Goal: Transaction & Acquisition: Purchase product/service

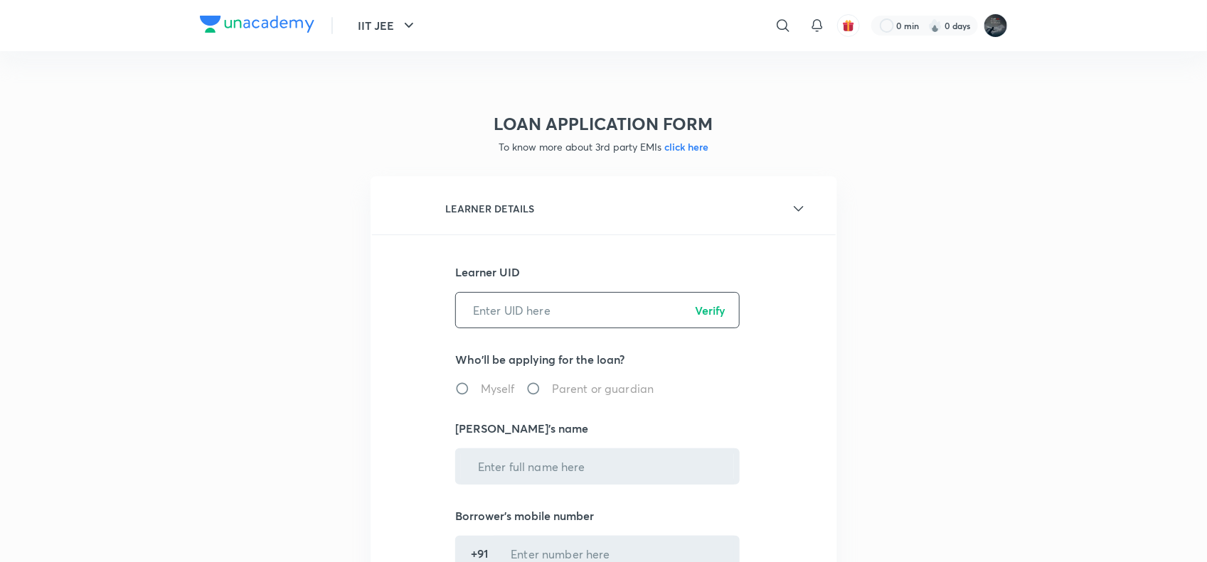
click at [520, 304] on input "text" at bounding box center [597, 310] width 283 height 36
paste input "GBFGX0ZTW7"
type input "GBFGX0ZTW7"
click at [715, 311] on p "Verify" at bounding box center [710, 310] width 31 height 17
radio input "true"
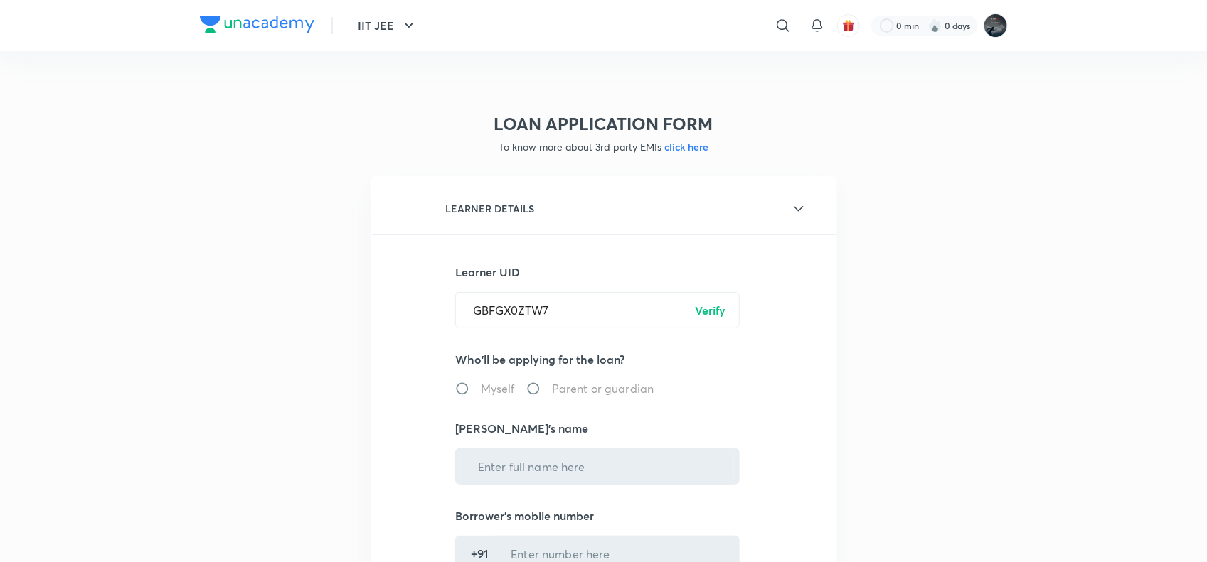
type input "[PERSON_NAME]"
type input "******1318"
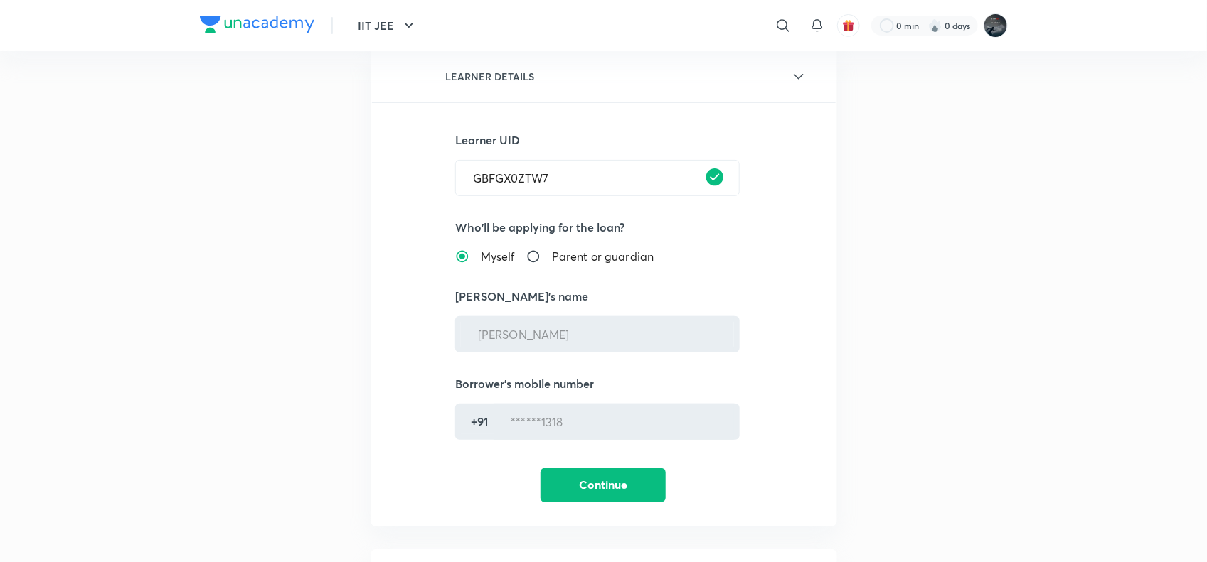
scroll to position [133, 0]
click at [563, 257] on span "Parent or guardian" at bounding box center [603, 255] width 102 height 17
click at [552, 257] on input "Parent or guardian" at bounding box center [539, 256] width 26 height 14
radio input "true"
radio input "false"
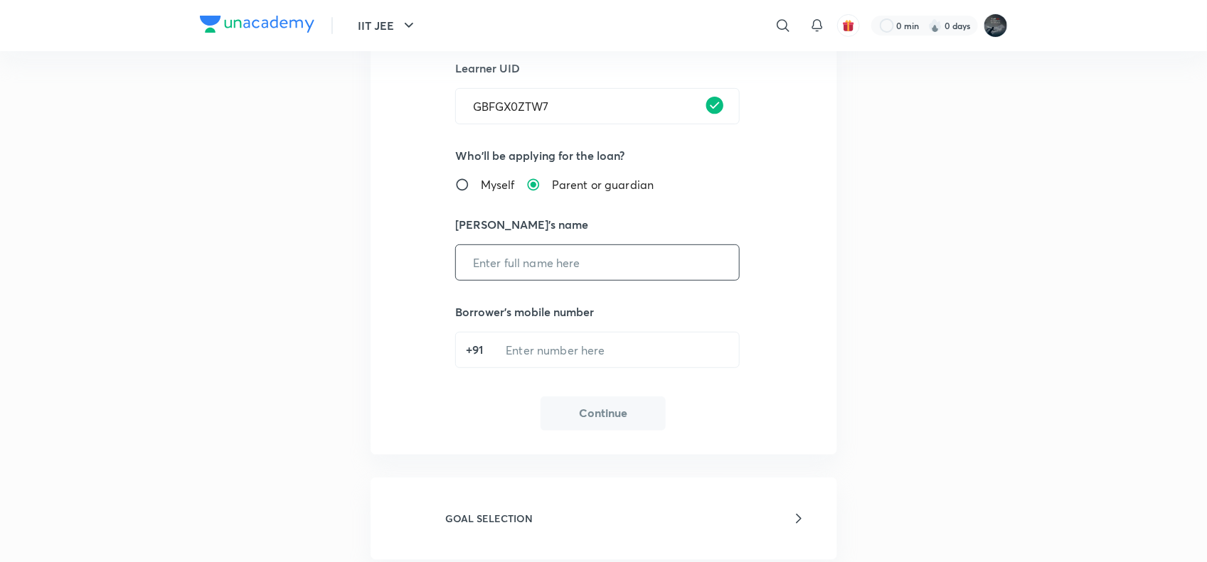
scroll to position [215, 0]
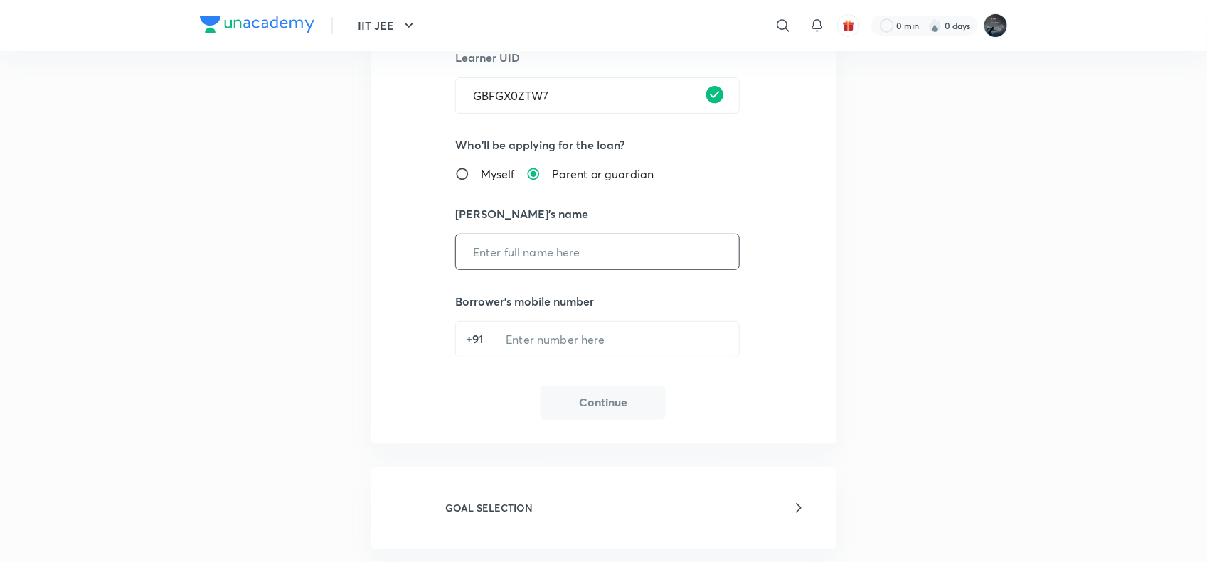
click at [580, 245] on input "text" at bounding box center [597, 252] width 283 height 36
paste input "[PERSON_NAME]"
type input "[PERSON_NAME]"
paste input "8688551318"
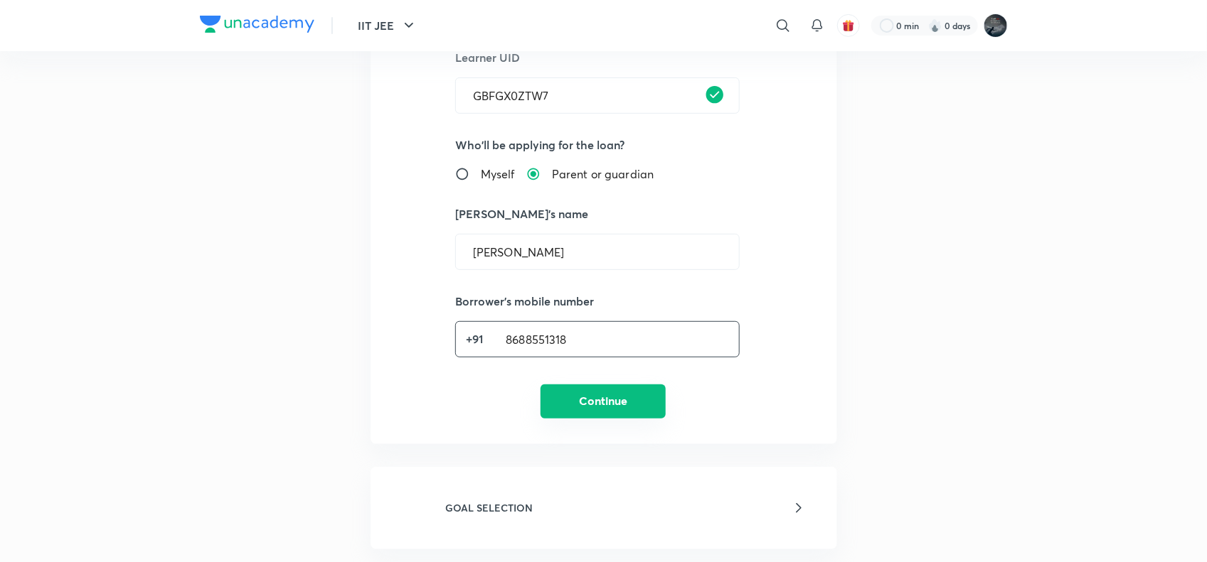
type input "8688551318"
click at [615, 390] on button "Continue" at bounding box center [602, 402] width 125 height 34
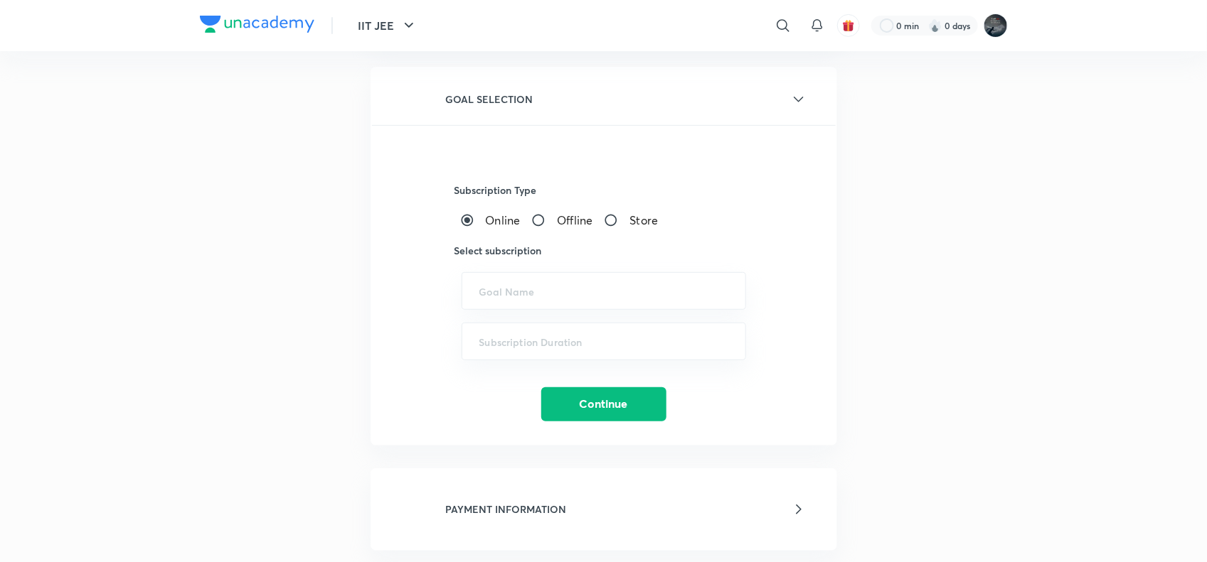
click at [569, 215] on span "Offline" at bounding box center [575, 220] width 36 height 17
click at [557, 215] on input "Offline" at bounding box center [544, 220] width 26 height 14
radio input "true"
radio input "false"
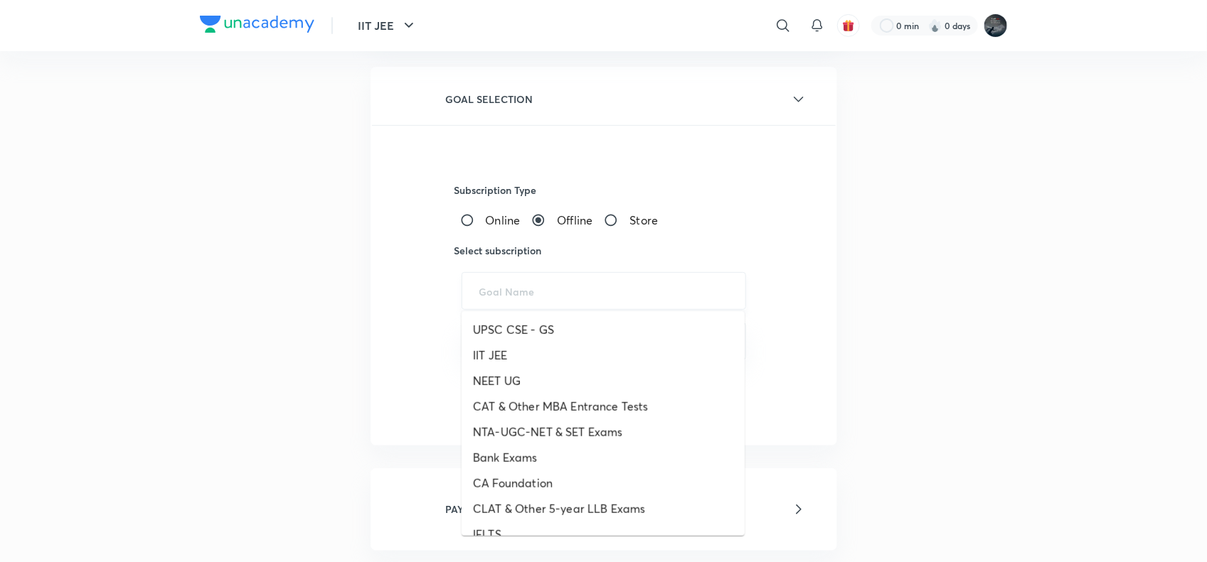
click at [572, 292] on input "text" at bounding box center [603, 291] width 249 height 14
click at [565, 289] on input "text" at bounding box center [603, 291] width 249 height 14
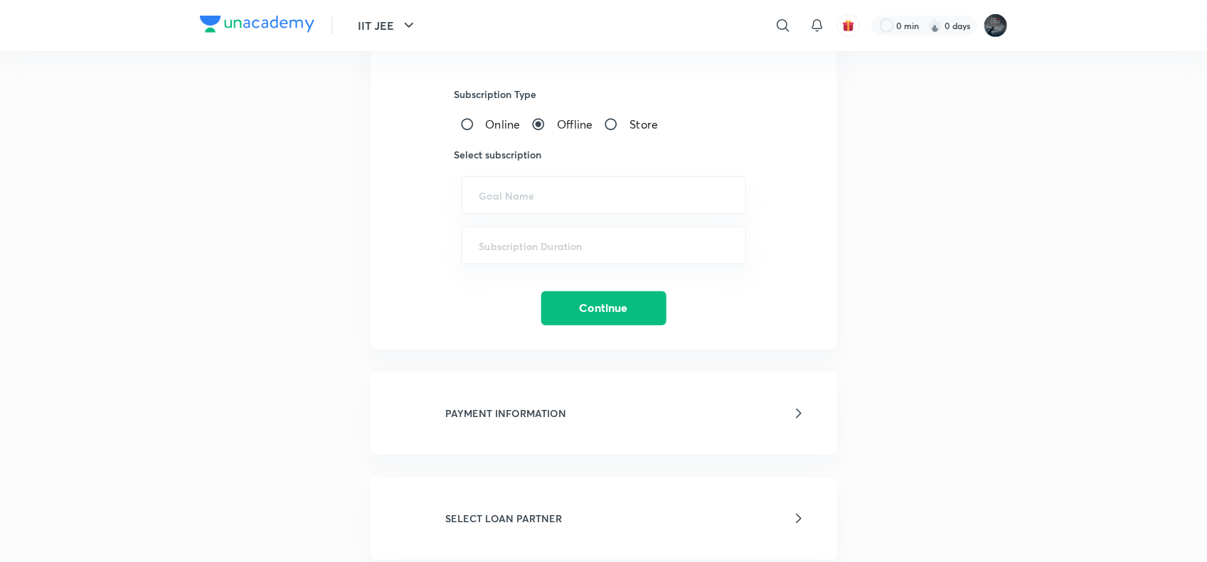
scroll to position [311, 0]
click at [535, 203] on div "​" at bounding box center [603, 195] width 284 height 38
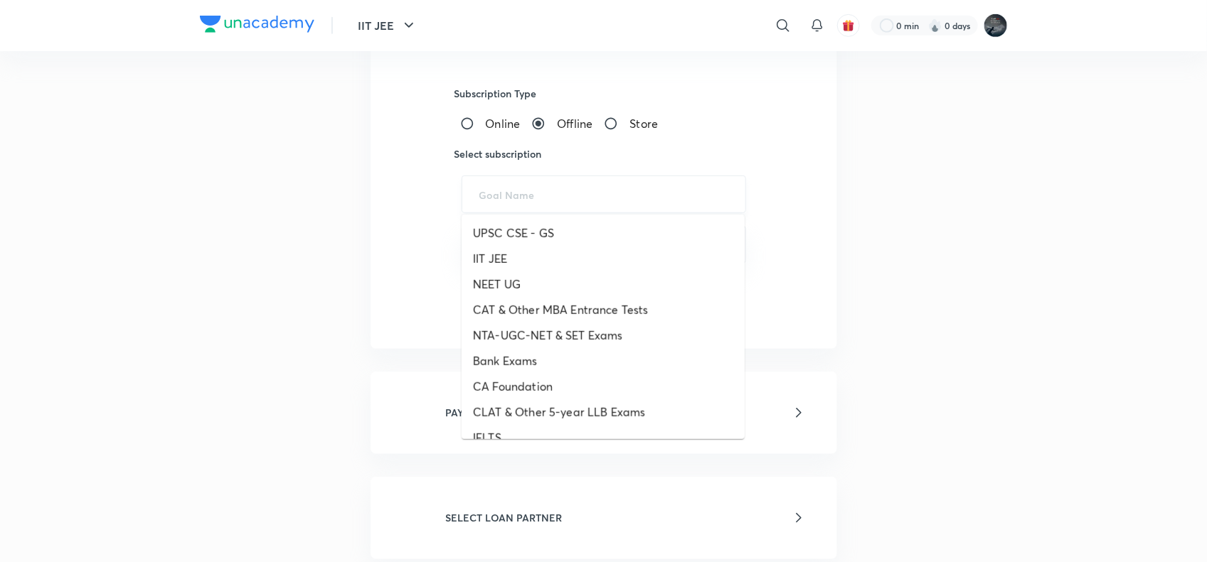
click at [526, 193] on input "text" at bounding box center [603, 195] width 249 height 14
click at [485, 274] on li "NEET UG" at bounding box center [602, 285] width 283 height 26
type input "NEET UG"
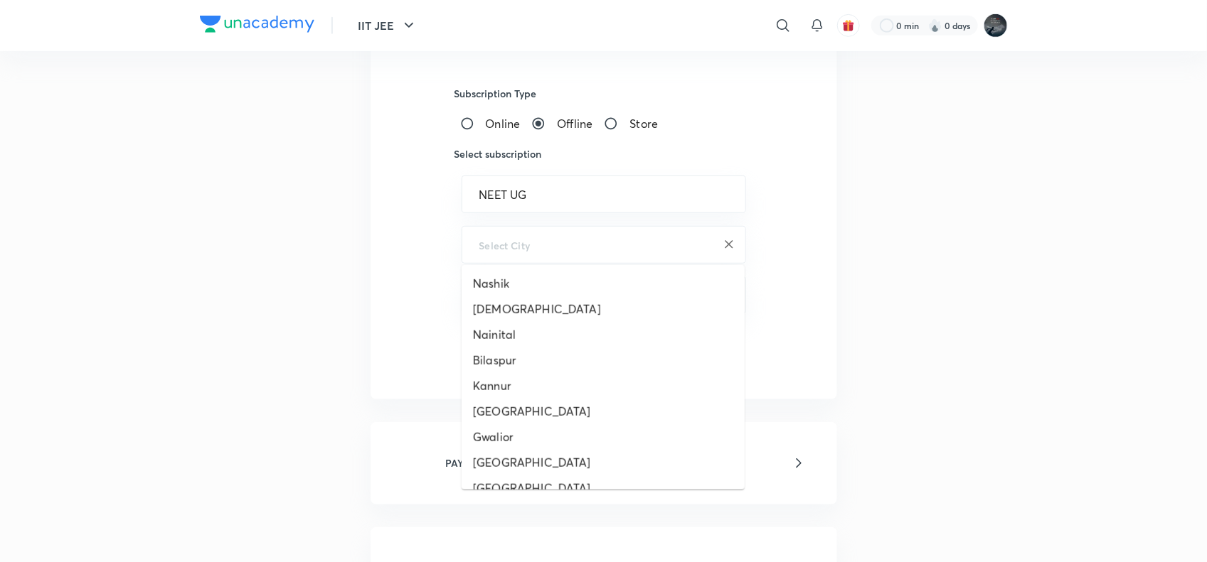
click at [552, 244] on input "text" at bounding box center [603, 245] width 249 height 14
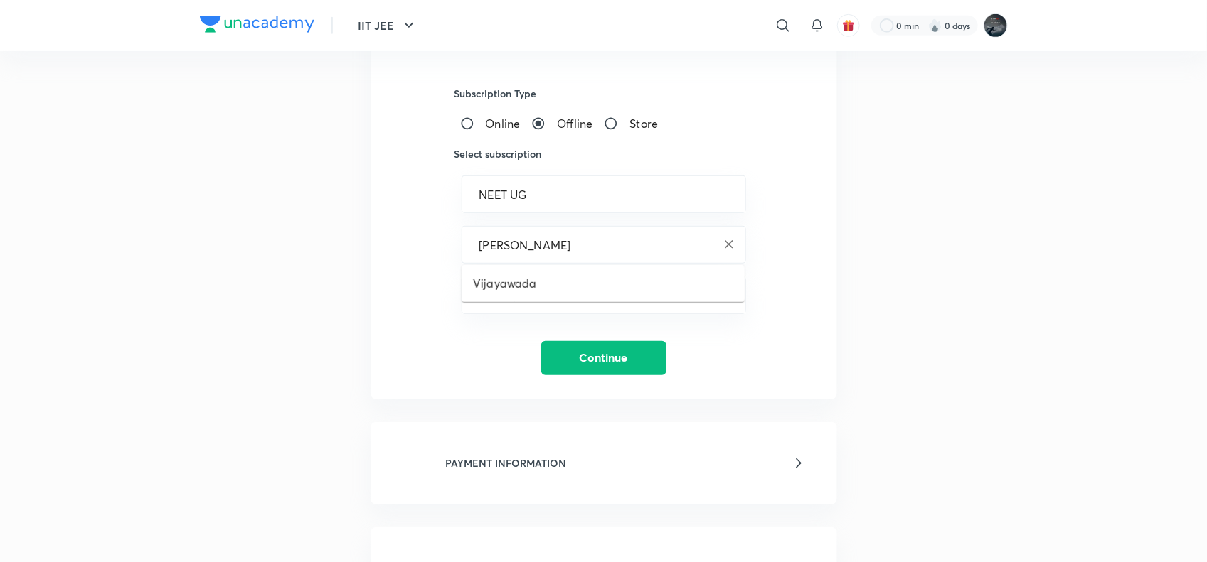
click at [519, 285] on li "Vijayawada" at bounding box center [602, 284] width 283 height 26
type input "Vijayawada"
click at [528, 292] on input "text" at bounding box center [603, 296] width 249 height 14
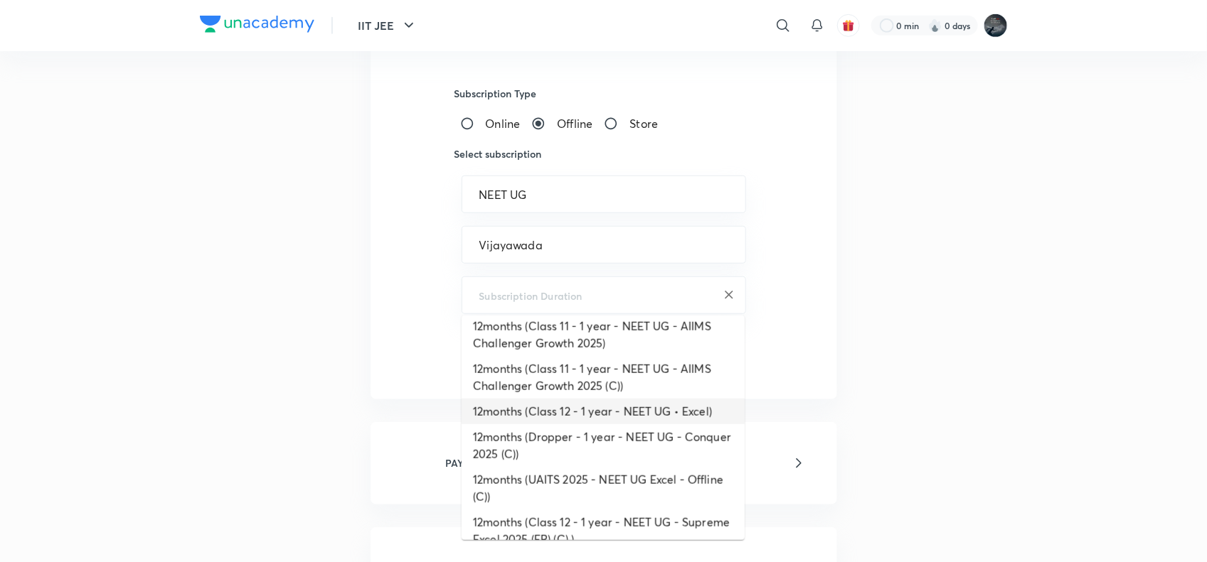
scroll to position [307, 0]
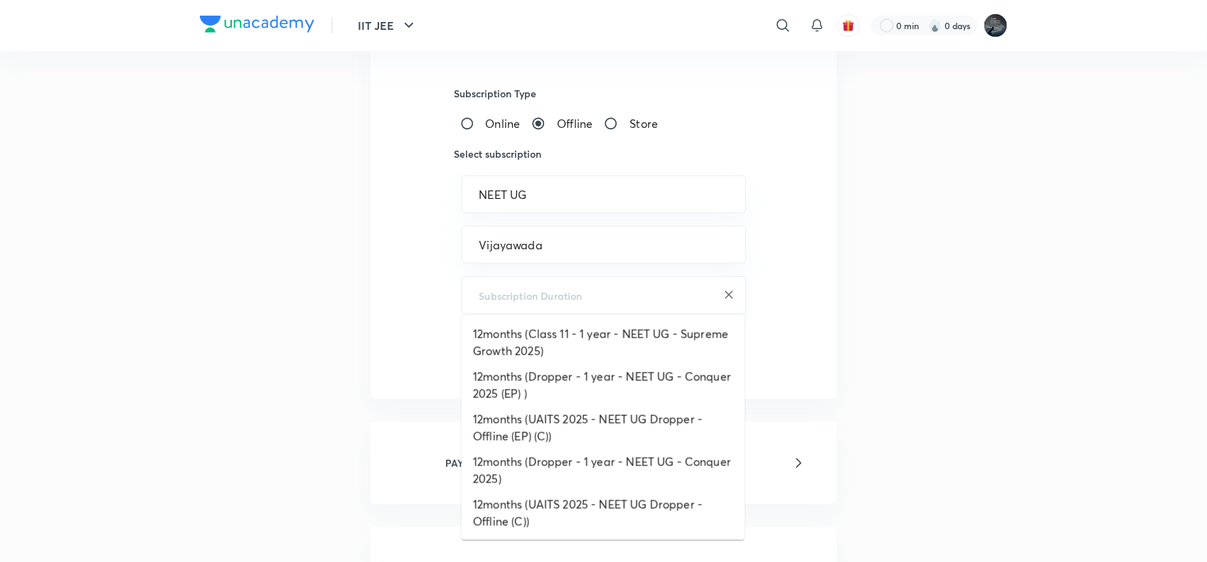
click at [566, 289] on input "text" at bounding box center [603, 296] width 249 height 14
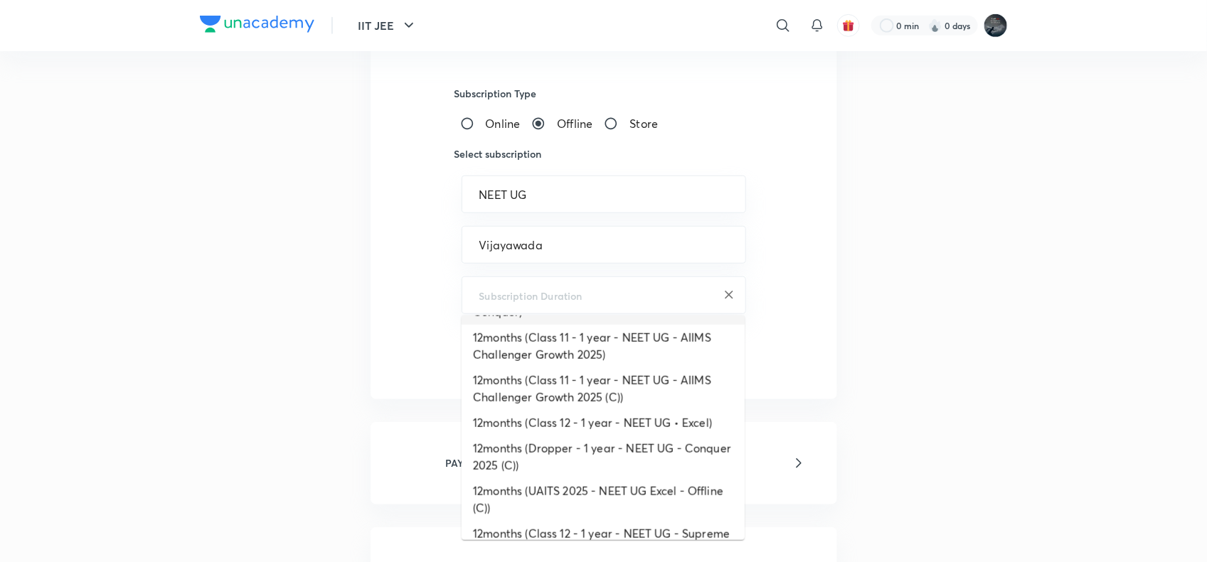
scroll to position [314, 0]
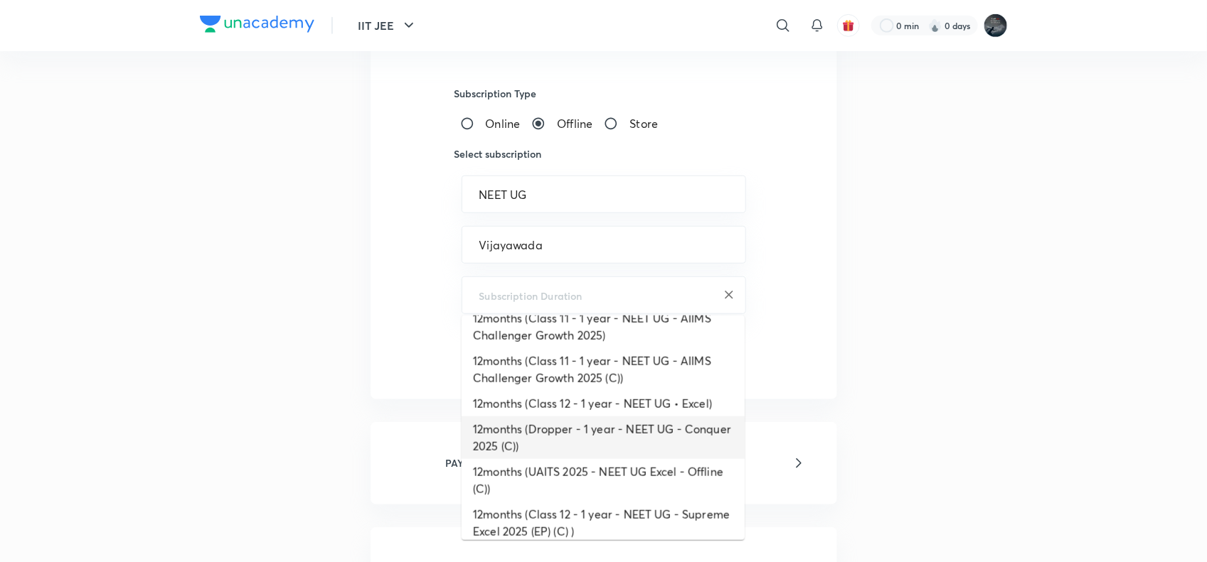
click at [575, 420] on li "12months (Dropper - 1 year - NEET UG - Conquer 2025 (C))" at bounding box center [602, 438] width 283 height 43
type input "12months (Dropper - 1 year - NEET UG - Conquer 2025 (C))"
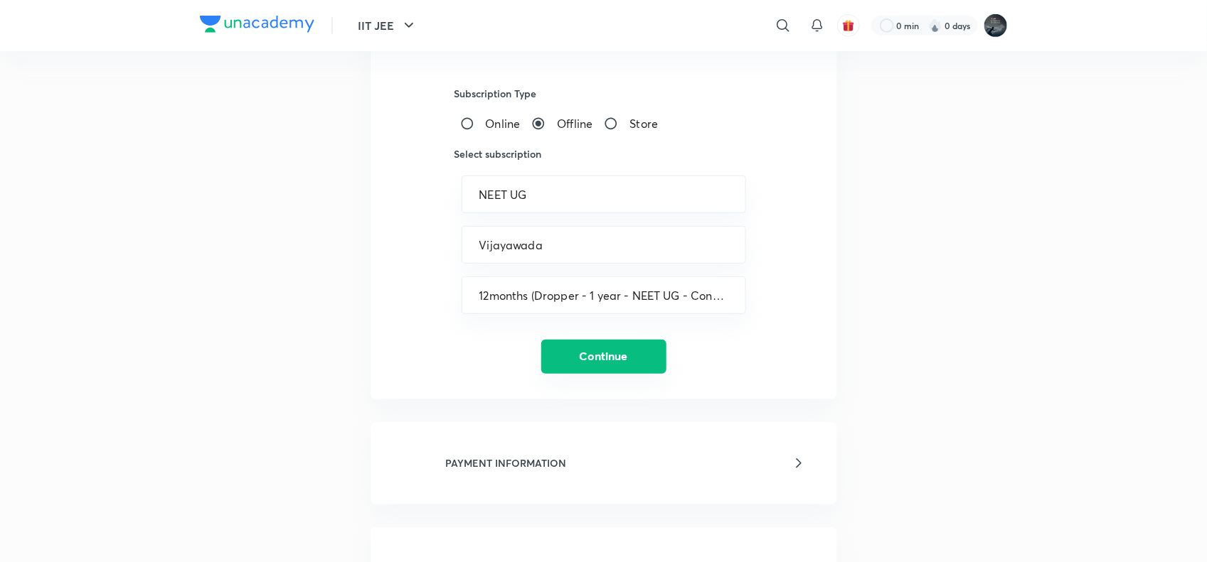
click at [630, 356] on button "Continue" at bounding box center [603, 357] width 125 height 34
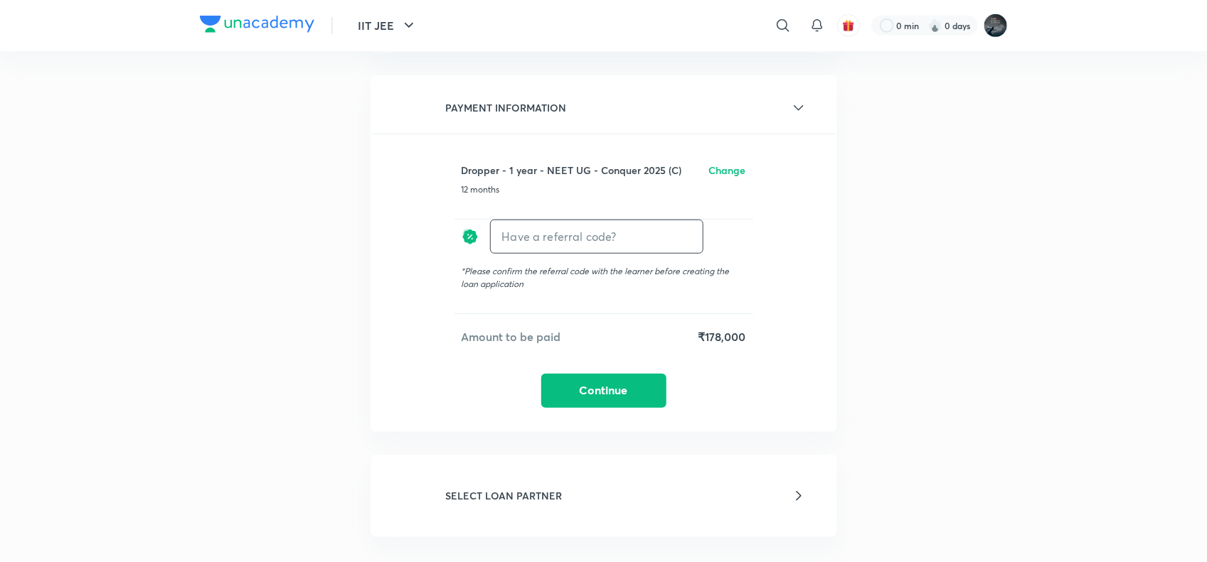
click at [569, 240] on input "text" at bounding box center [597, 236] width 212 height 33
paste input "VIJA0967RKHU5V"
type input "VIJA0967RKHU5V"
click at [674, 235] on h6 "Apply" at bounding box center [677, 236] width 28 height 15
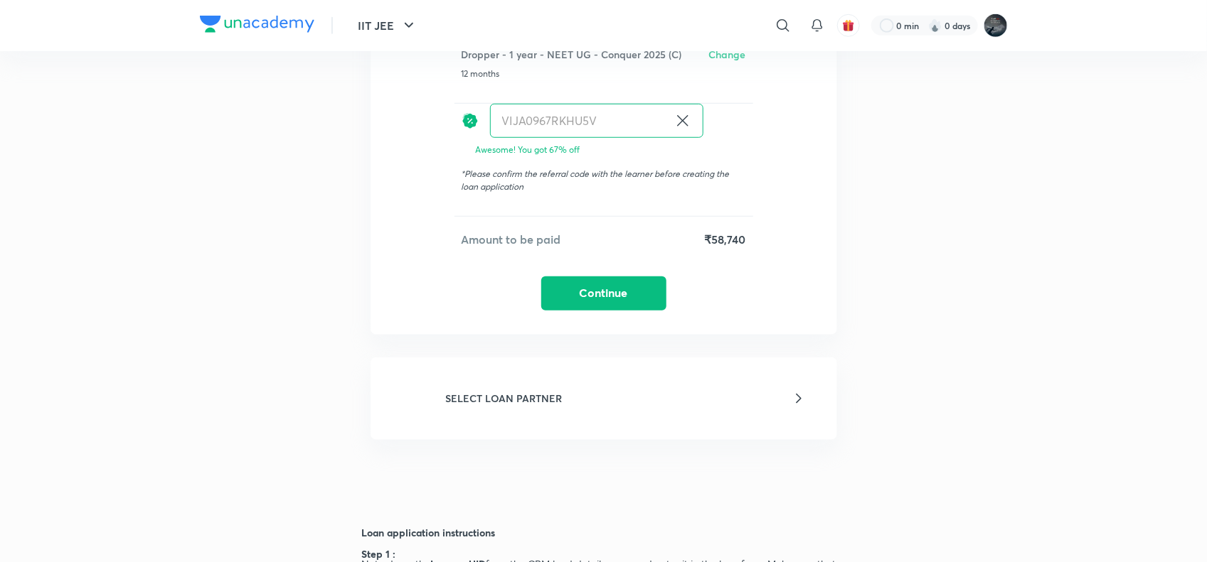
scroll to position [434, 0]
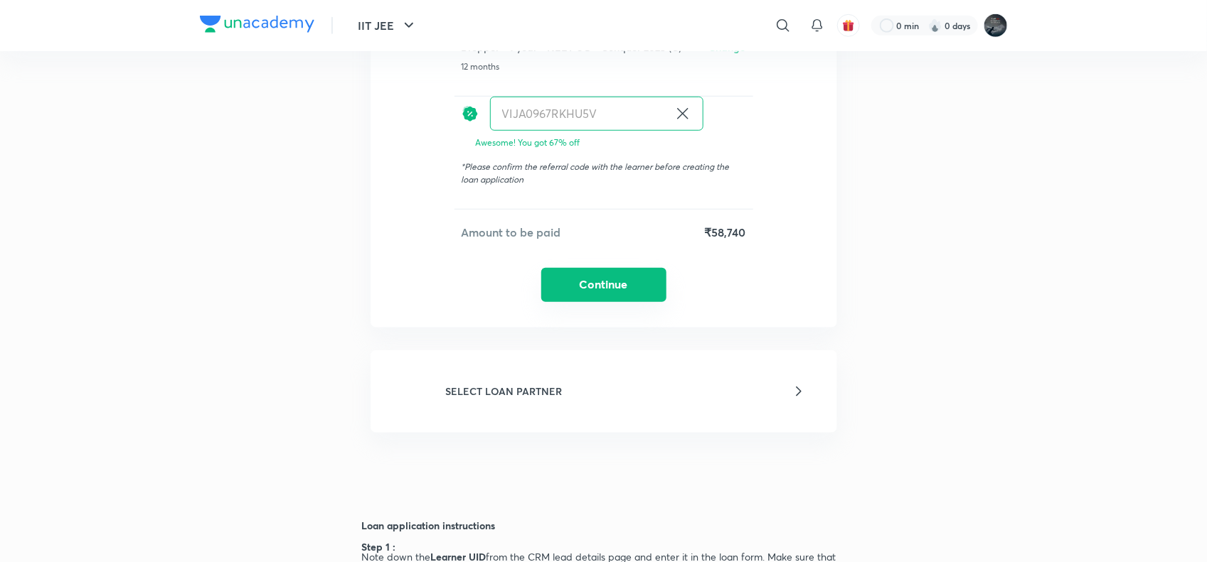
click at [630, 278] on button "Continue" at bounding box center [603, 285] width 125 height 34
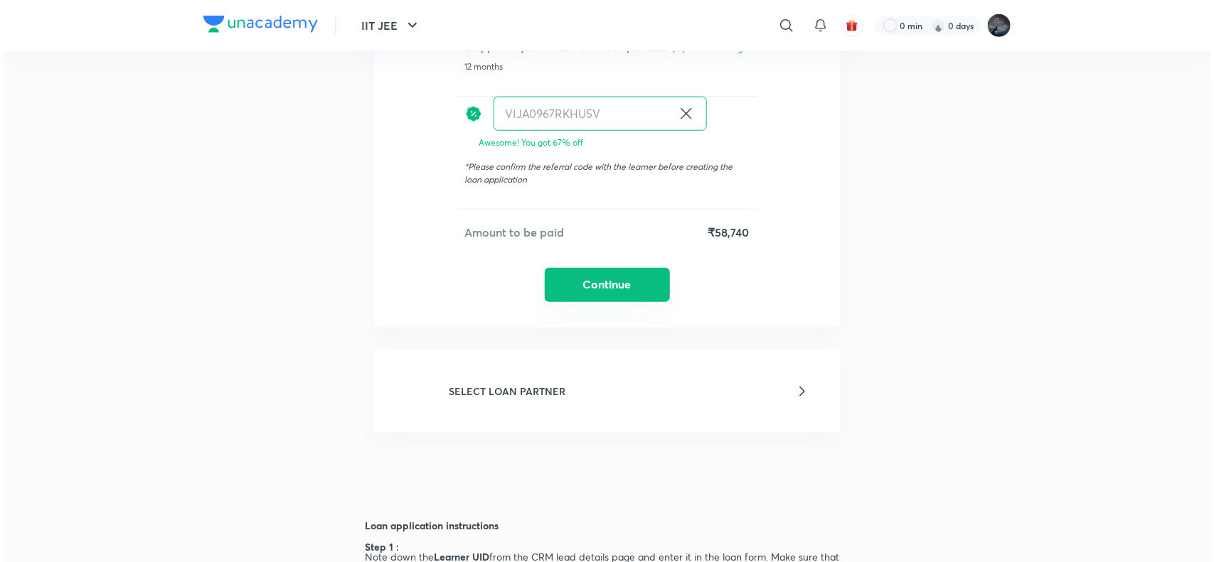
scroll to position [452, 0]
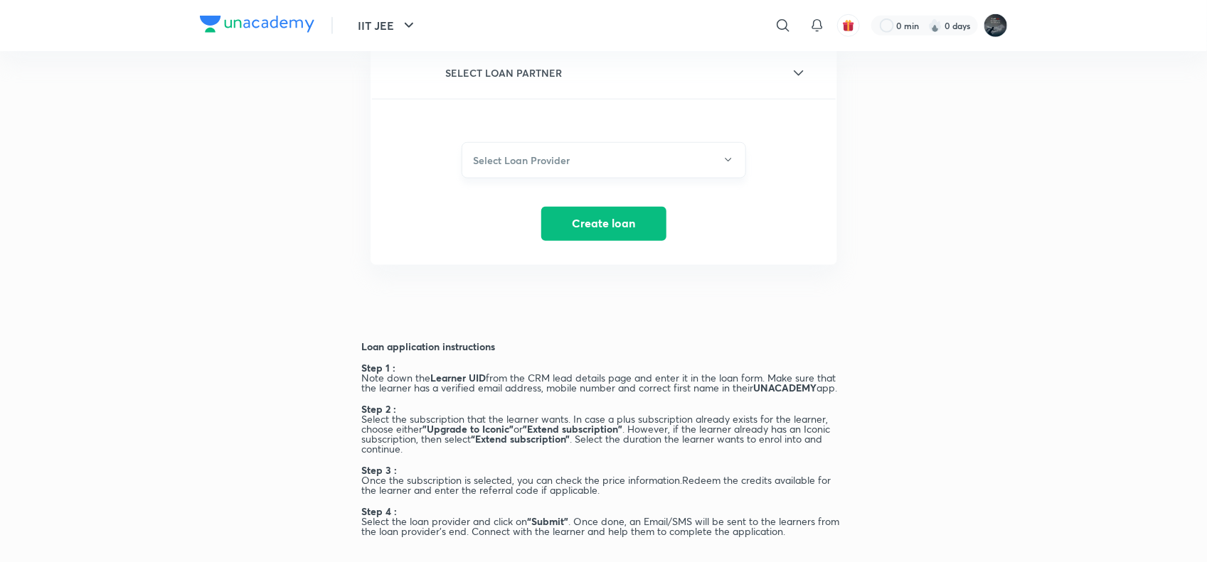
click at [722, 154] on icon "button" at bounding box center [727, 159] width 11 height 11
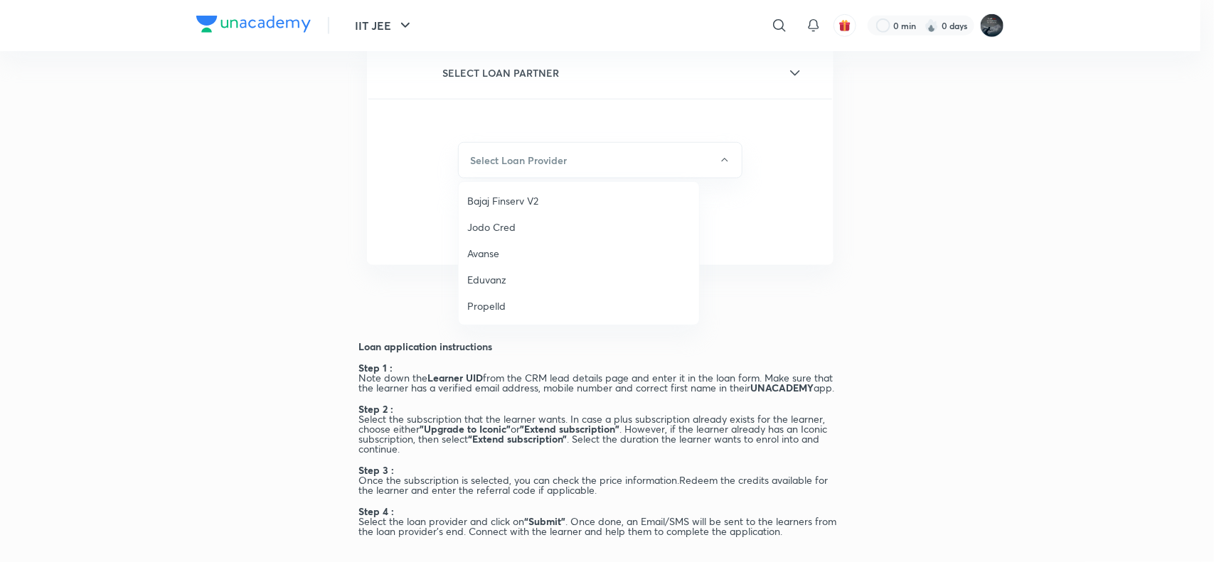
click at [531, 201] on span "Bajaj Finserv V2" at bounding box center [578, 200] width 223 height 15
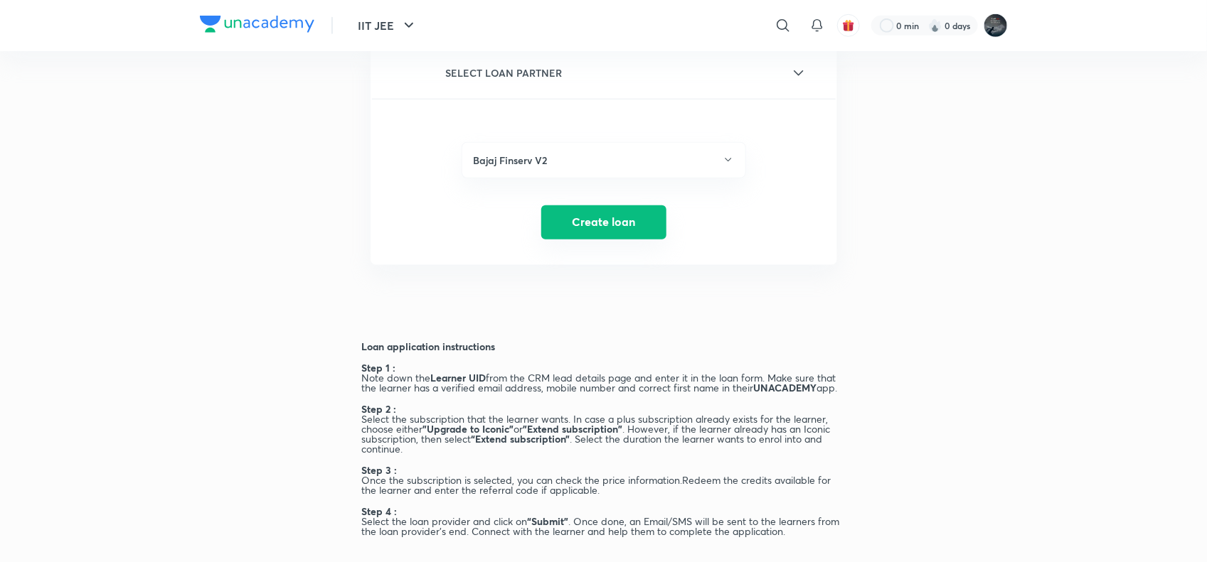
click at [626, 215] on button "Create loan" at bounding box center [603, 223] width 125 height 34
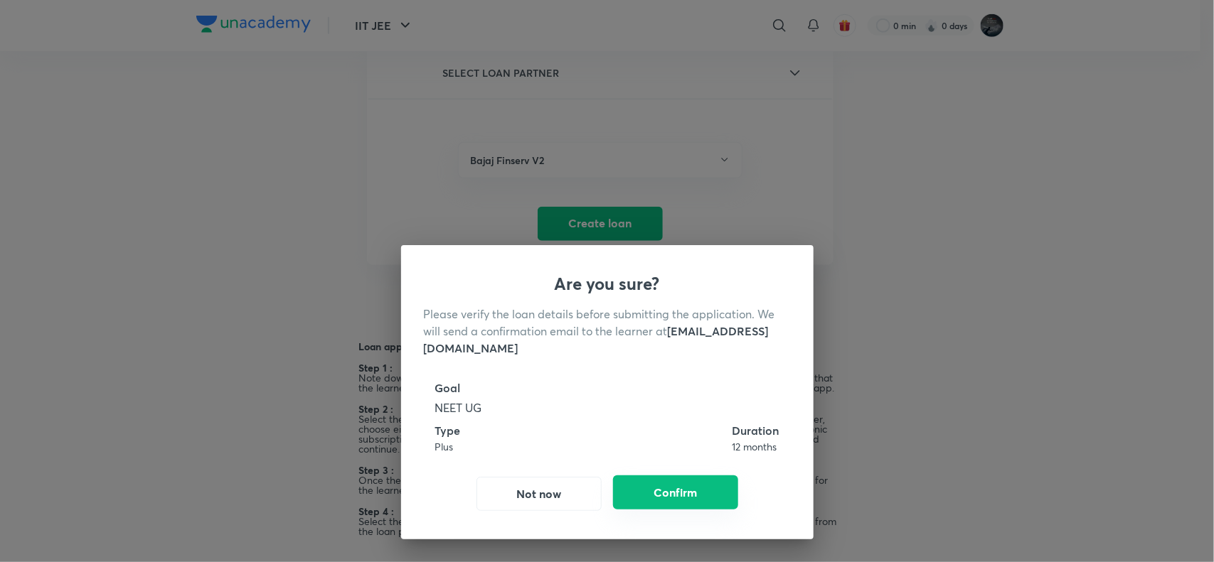
click at [691, 488] on button "Confirm" at bounding box center [675, 493] width 125 height 34
radio input "false"
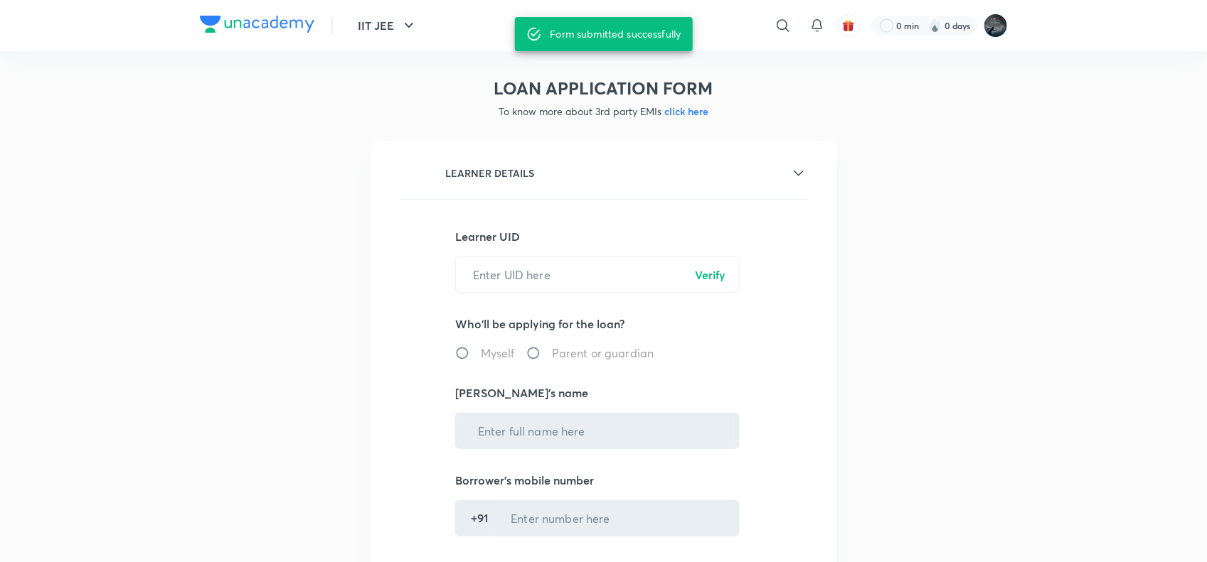
scroll to position [0, 0]
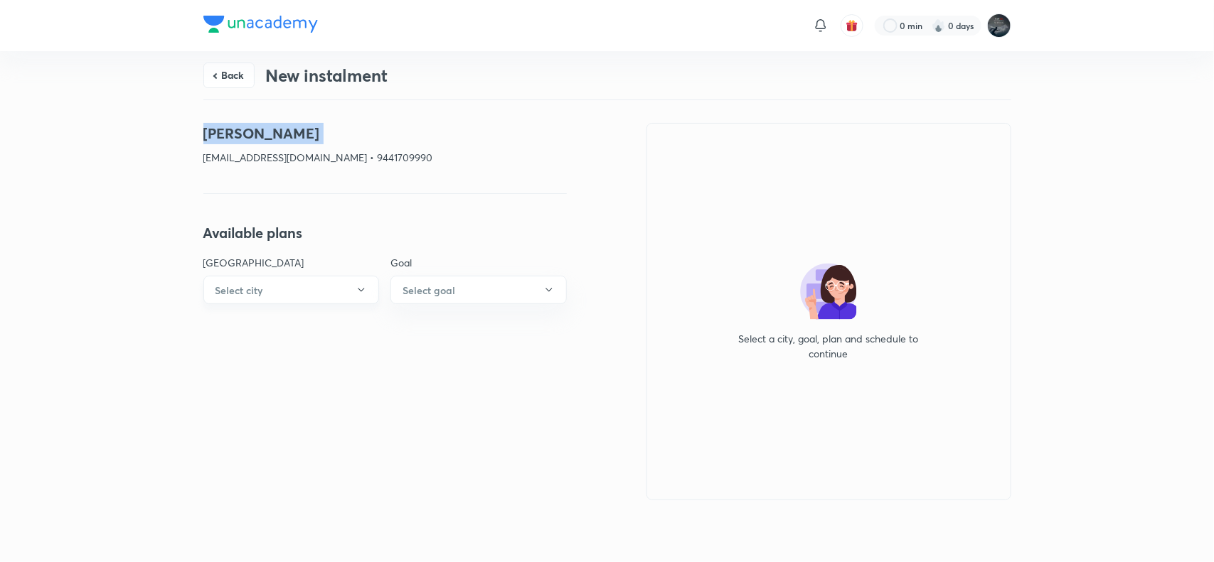
click at [279, 289] on button "Select city" at bounding box center [291, 290] width 176 height 28
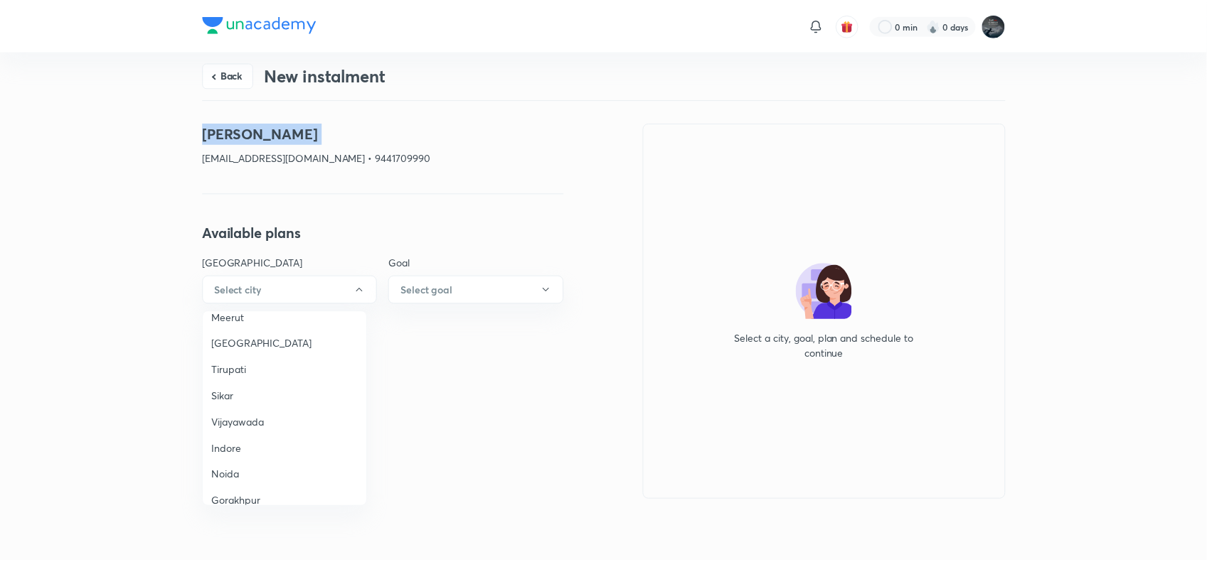
scroll to position [954, 0]
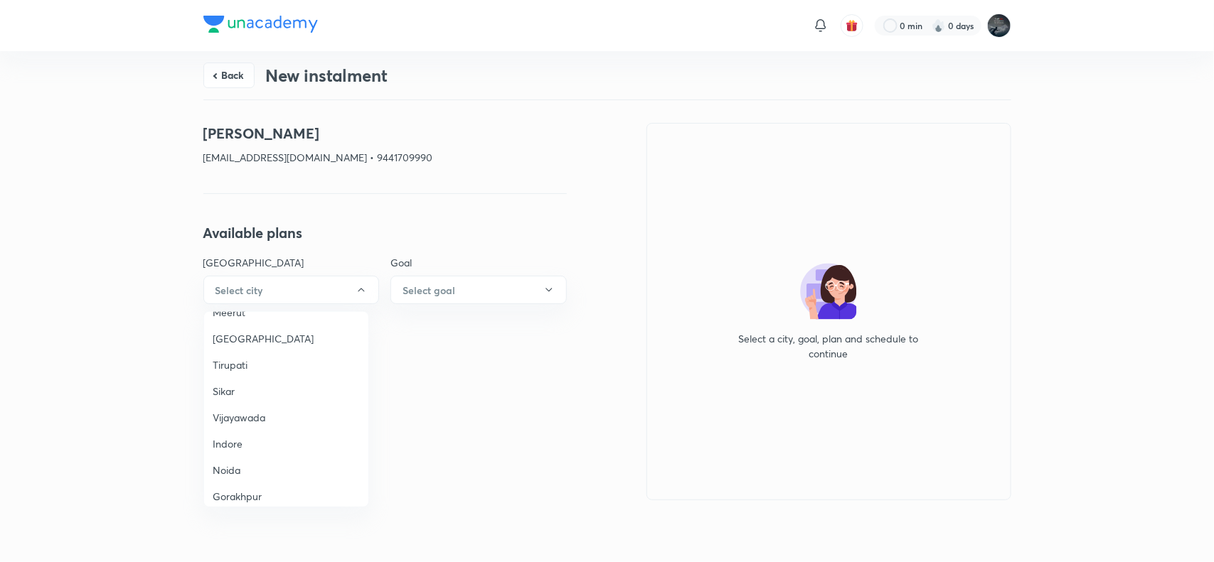
click at [240, 410] on span "Vijayawada" at bounding box center [286, 417] width 147 height 15
click at [434, 293] on h6 "Select goal" at bounding box center [428, 290] width 53 height 15
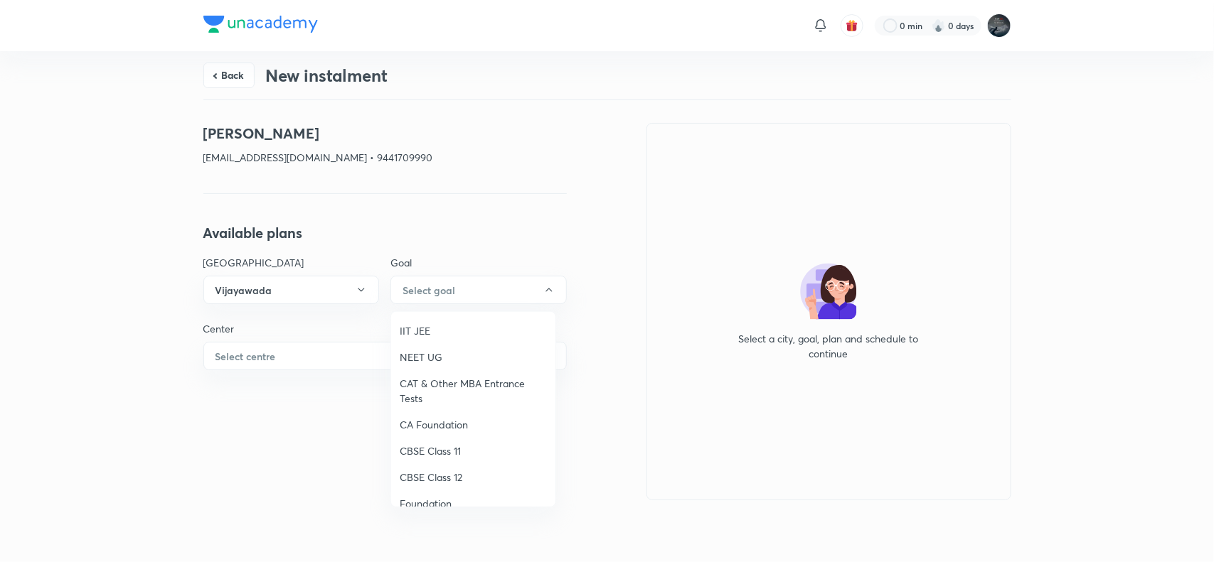
click at [410, 331] on span "IIT JEE" at bounding box center [473, 331] width 147 height 15
click at [316, 366] on button "Select centre" at bounding box center [384, 356] width 363 height 28
click at [267, 396] on span "Chaganti Mercantile" at bounding box center [286, 397] width 147 height 15
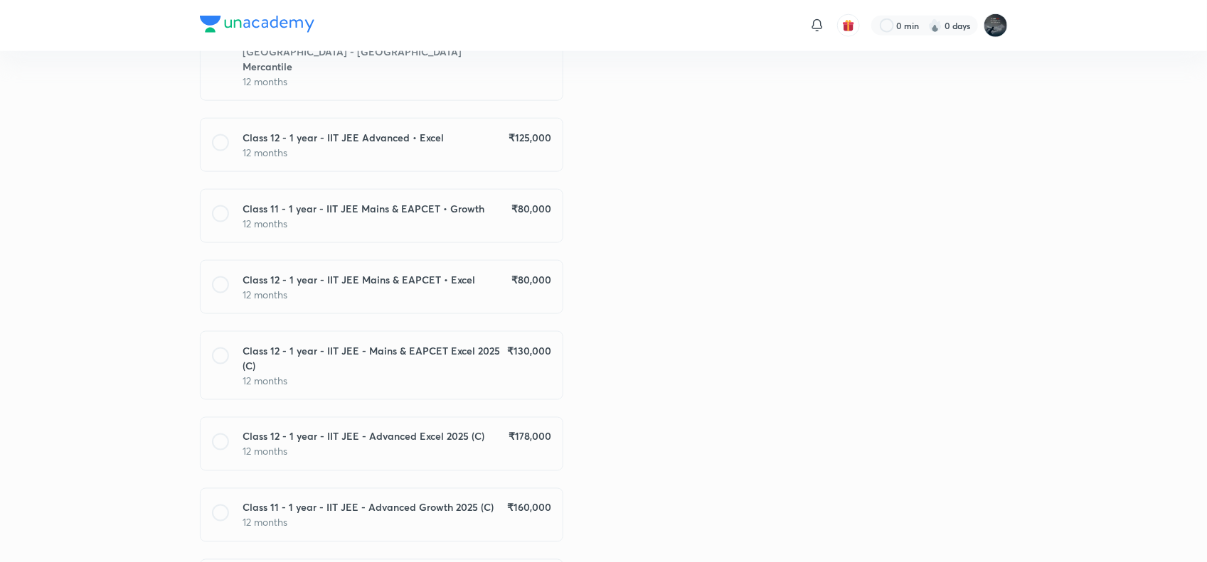
scroll to position [813, 0]
click at [498, 350] on h6 "Class 12 - 1 year - IIT JEE - Mains & EAPCET Excel 2025 (C)" at bounding box center [375, 358] width 264 height 30
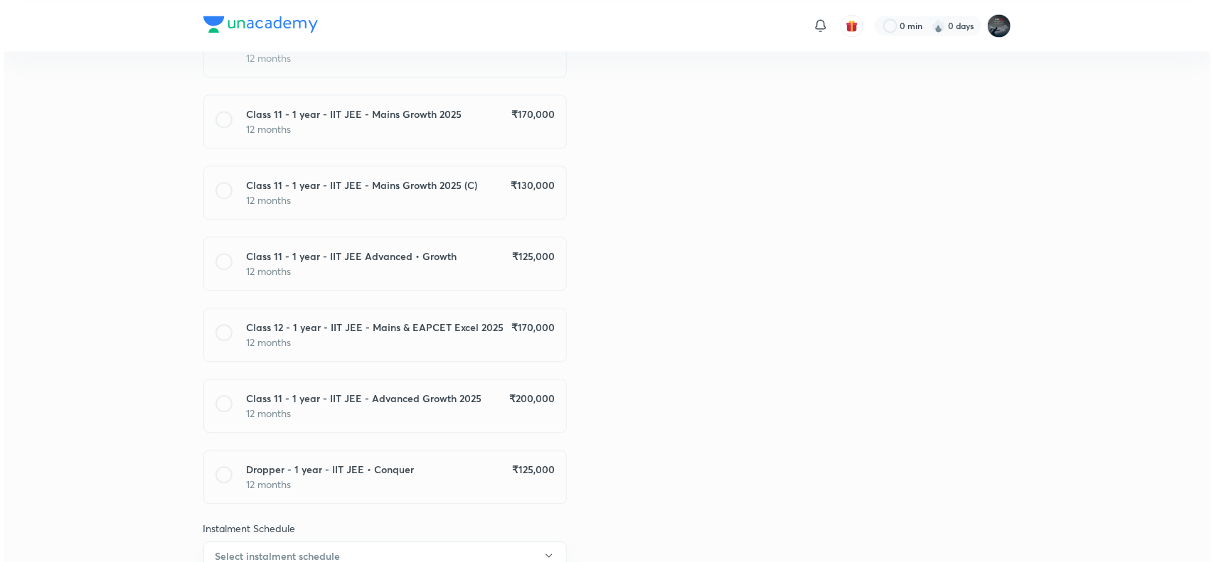
scroll to position [1404, 0]
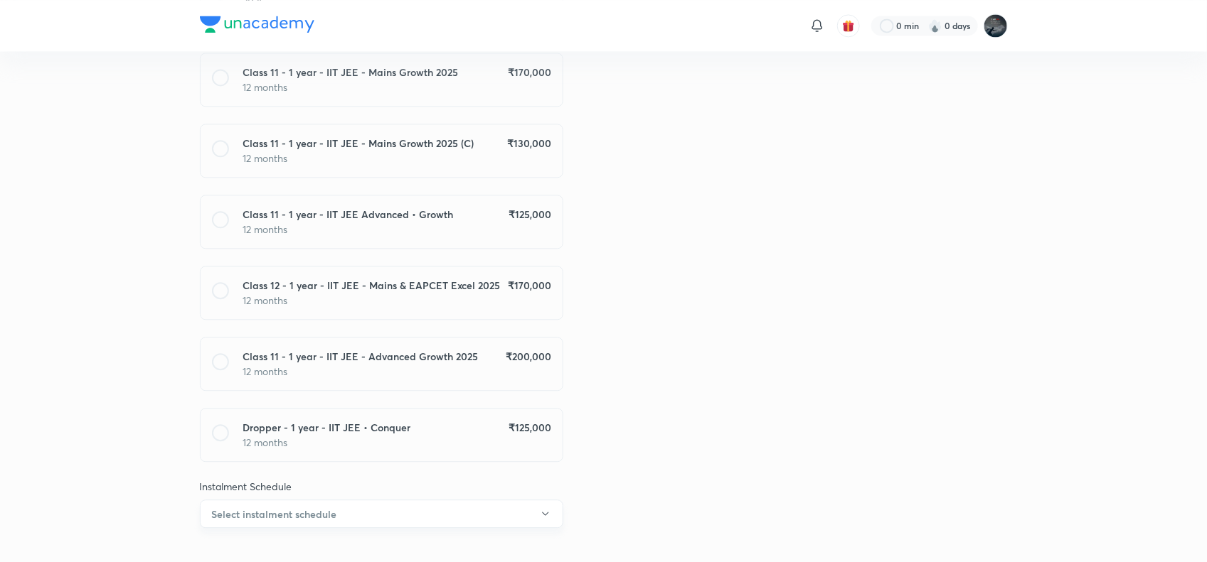
click at [402, 500] on button "Select instalment schedule" at bounding box center [381, 514] width 363 height 28
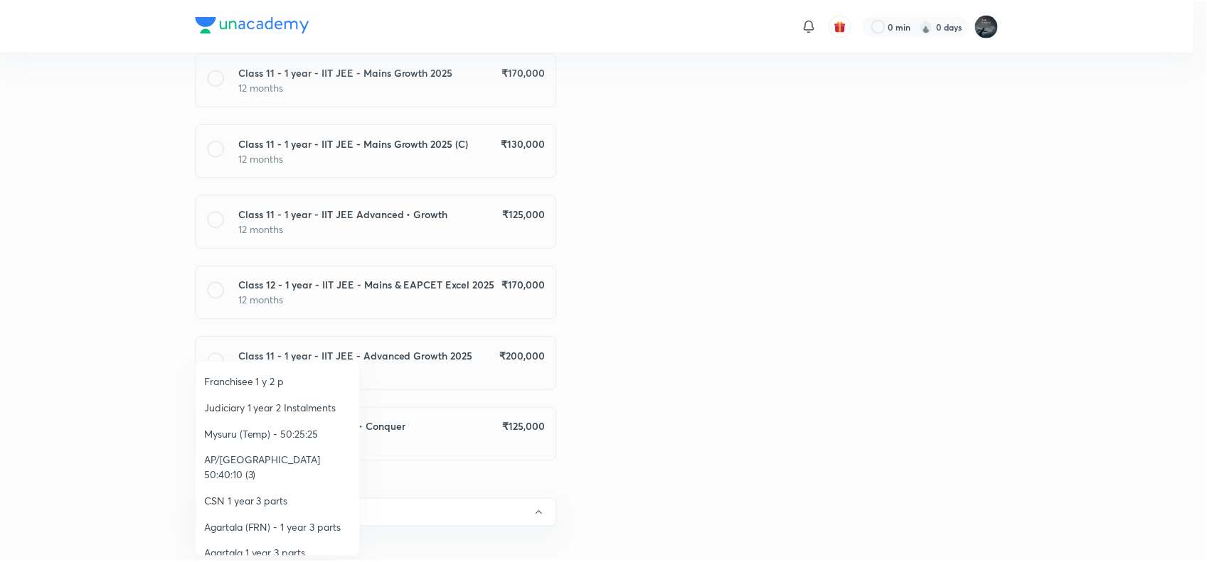
scroll to position [212, 0]
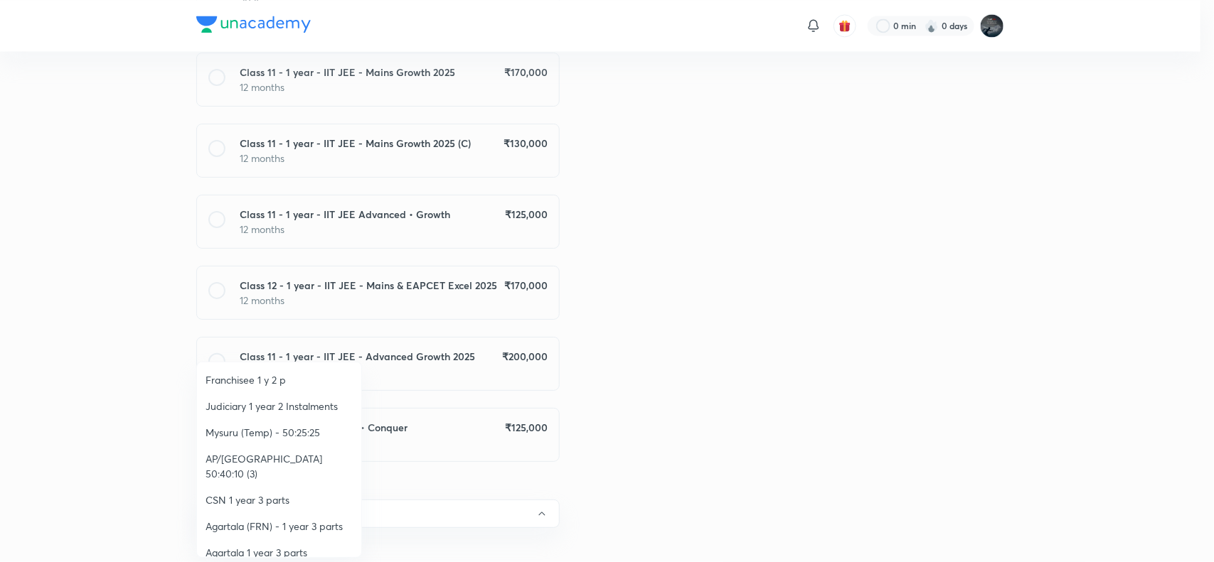
click at [272, 452] on span "AP/Telangana 50:40:10 (3)" at bounding box center [279, 467] width 147 height 30
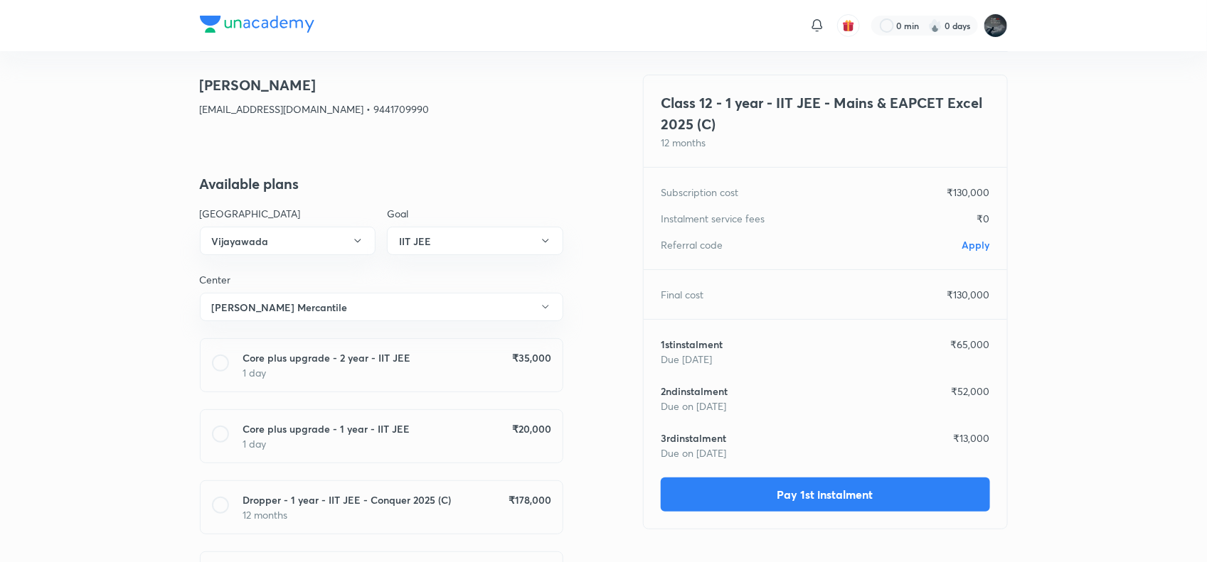
scroll to position [0, 0]
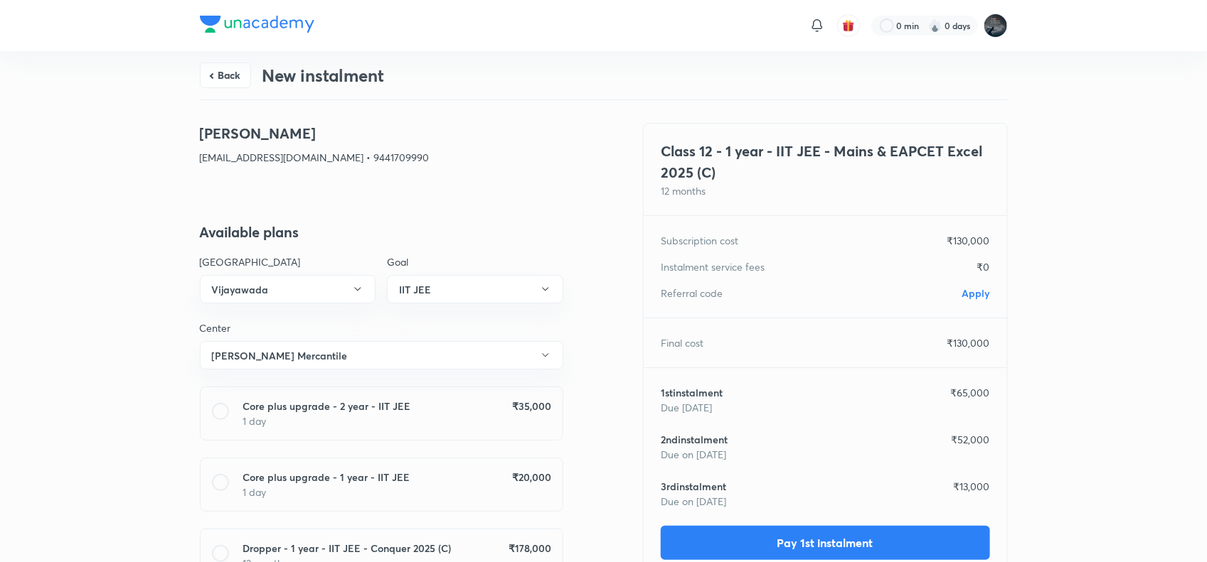
click at [975, 294] on span "Apply" at bounding box center [976, 294] width 28 height 14
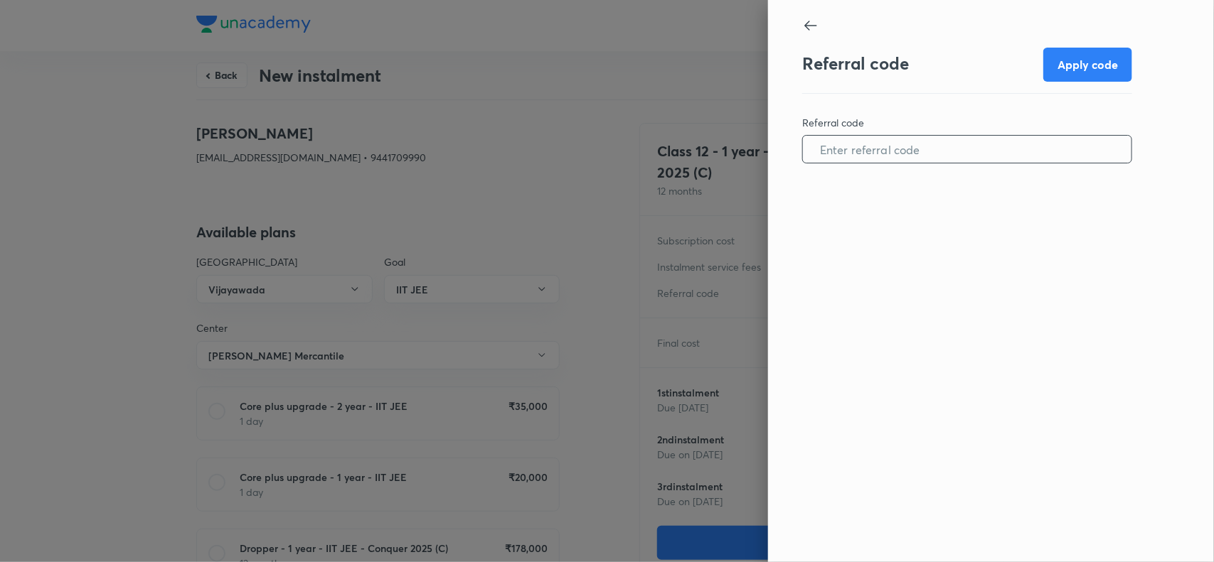
click at [873, 161] on input "text" at bounding box center [967, 150] width 329 height 36
paste input "VIJA0954Q3DF0D"
type input "VIJA0954Q3DF0D"
click at [1074, 69] on button "Apply code" at bounding box center [1087, 63] width 89 height 34
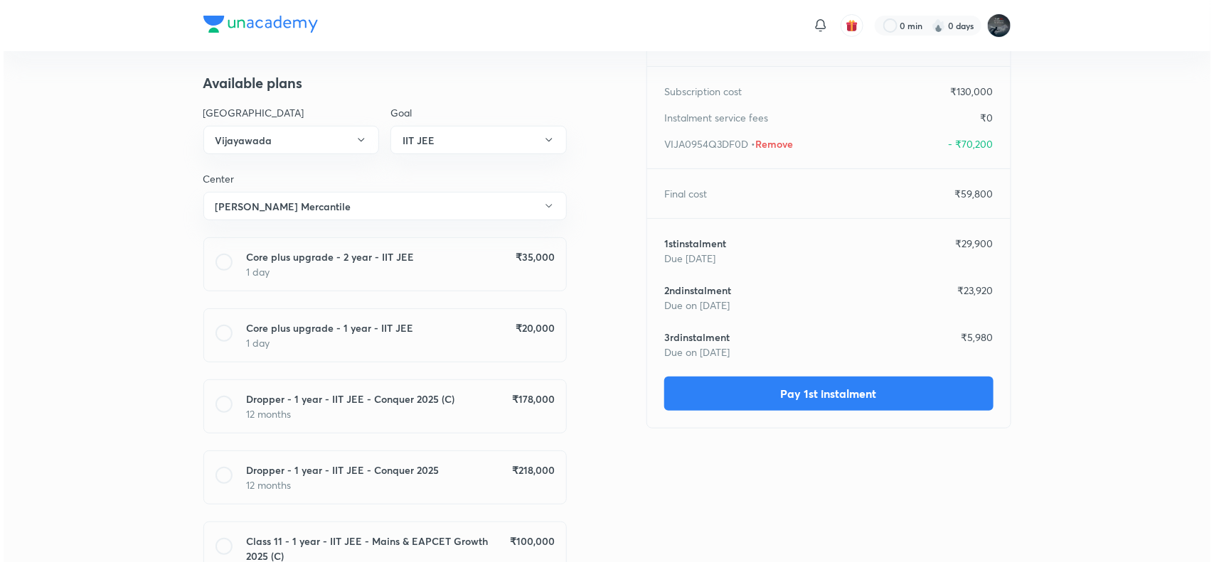
scroll to position [150, 0]
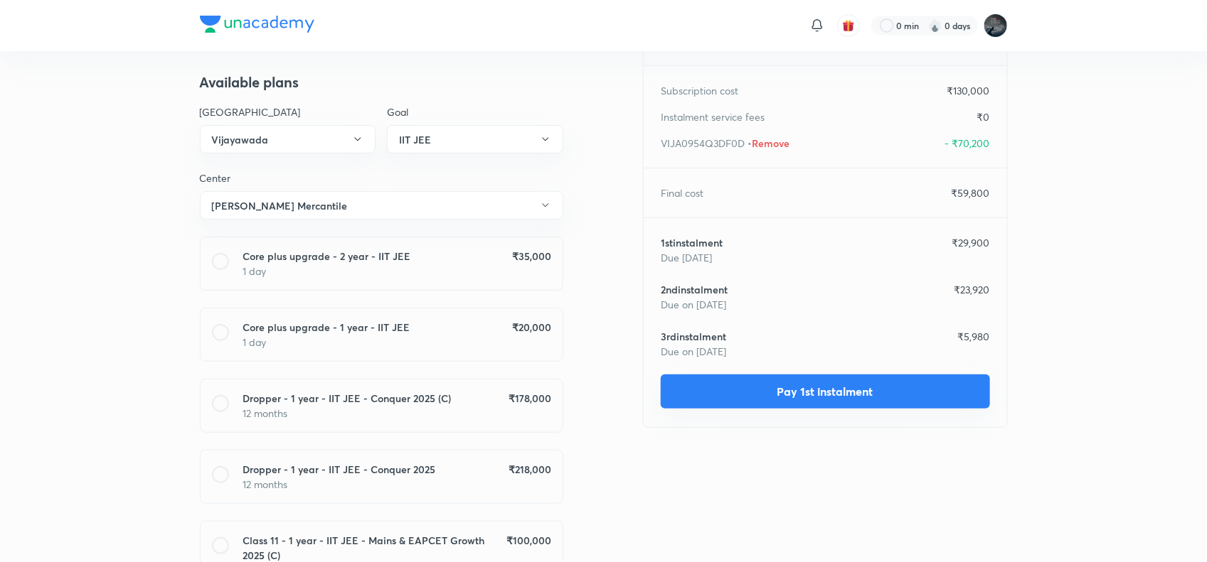
click at [752, 402] on button "Pay 1st instalment" at bounding box center [825, 392] width 329 height 34
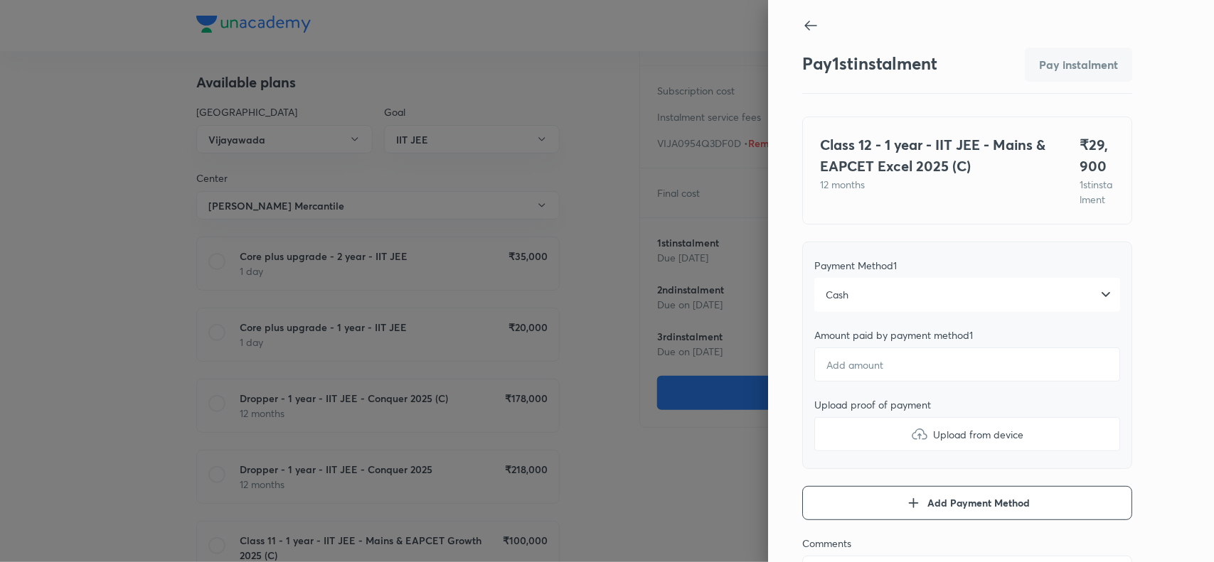
click at [922, 304] on div "Cash" at bounding box center [967, 295] width 306 height 34
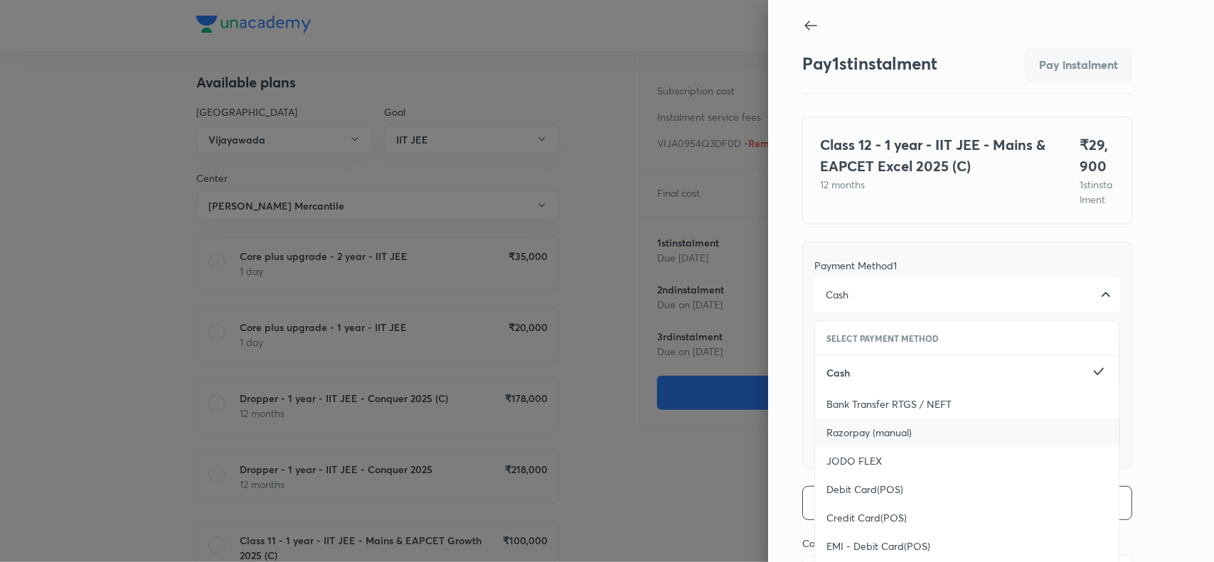
scroll to position [155, 0]
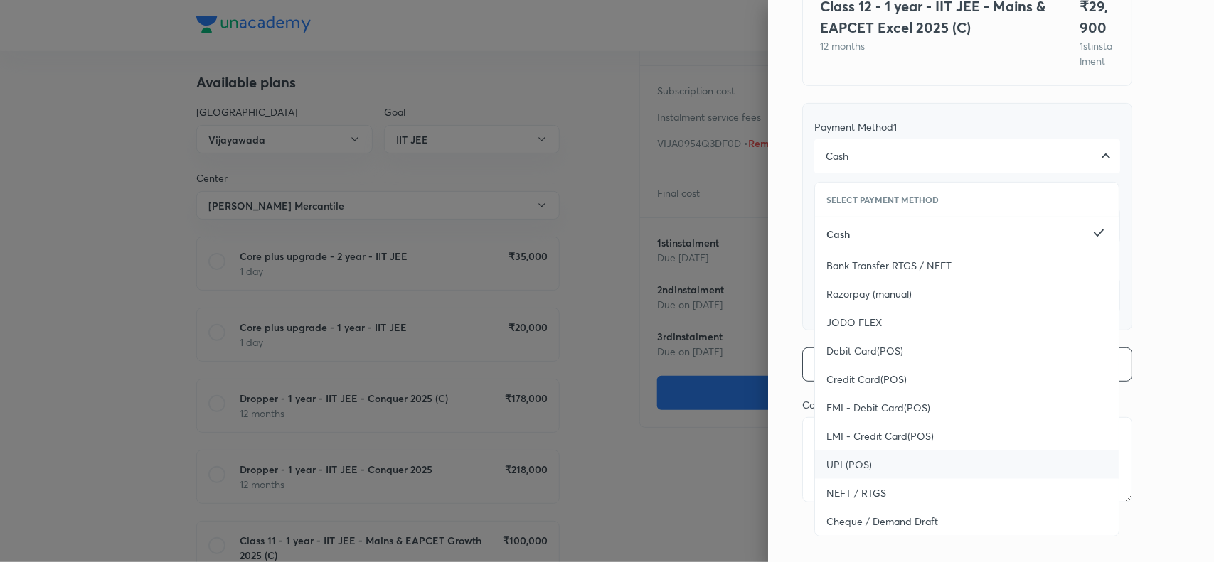
click at [846, 462] on span "UPI (POS)" at bounding box center [849, 465] width 46 height 14
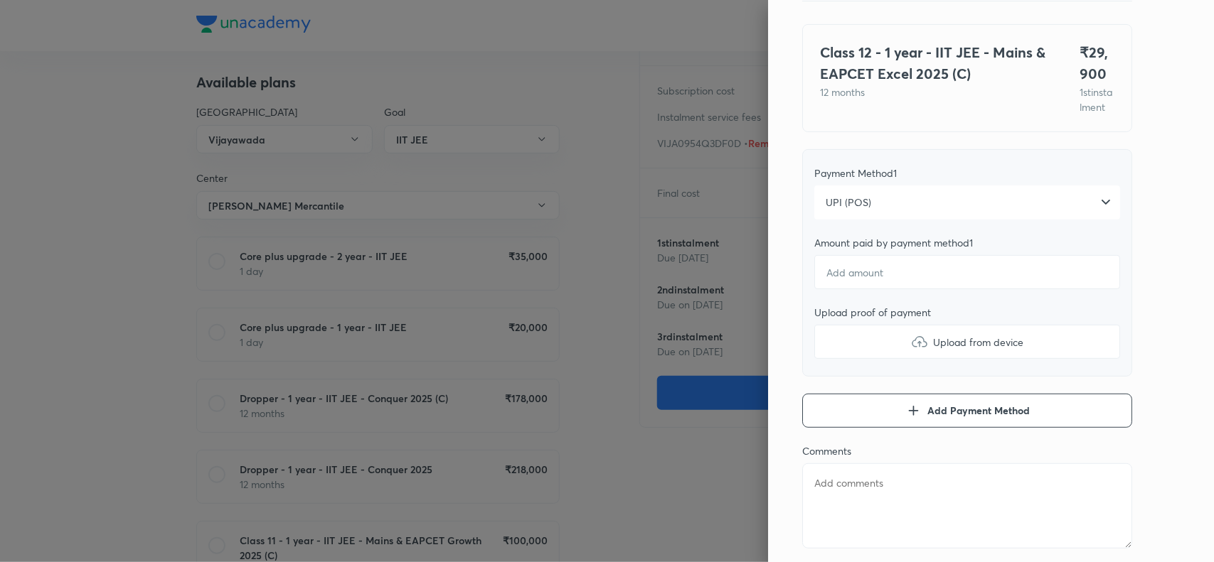
scroll to position [91, 0]
click at [858, 288] on input "number" at bounding box center [967, 274] width 306 height 34
type textarea "x"
type input "2"
type textarea "x"
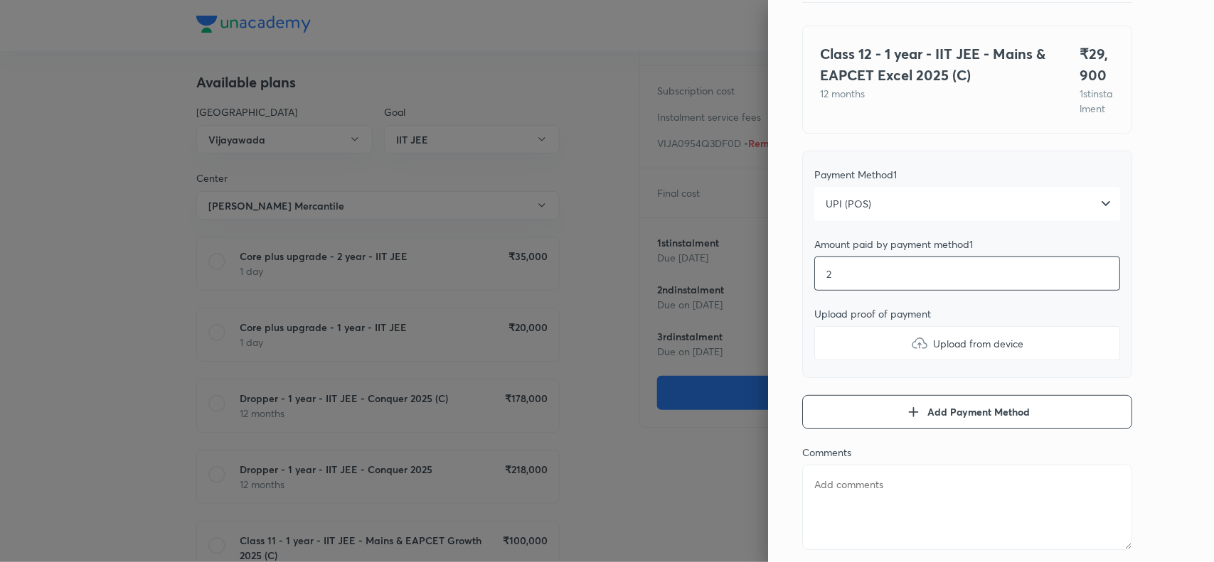
type input "29"
type textarea "x"
type input "299"
type textarea "x"
type input "2990"
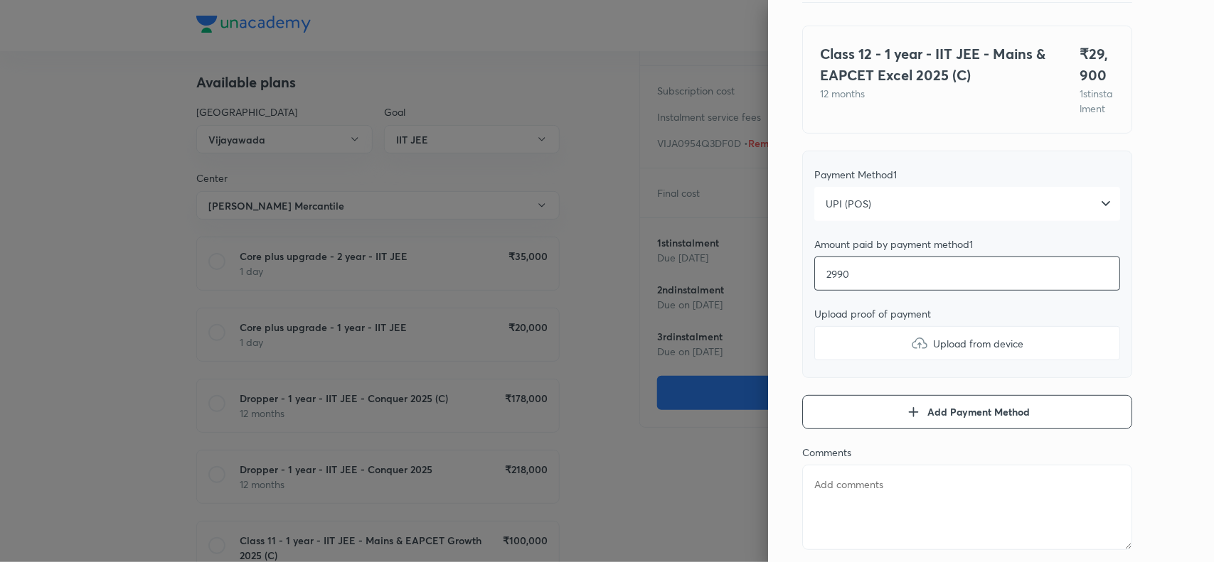
type textarea "x"
type input "29900"
type textarea "x"
type input "29900"
click at [911, 352] on img at bounding box center [919, 343] width 17 height 17
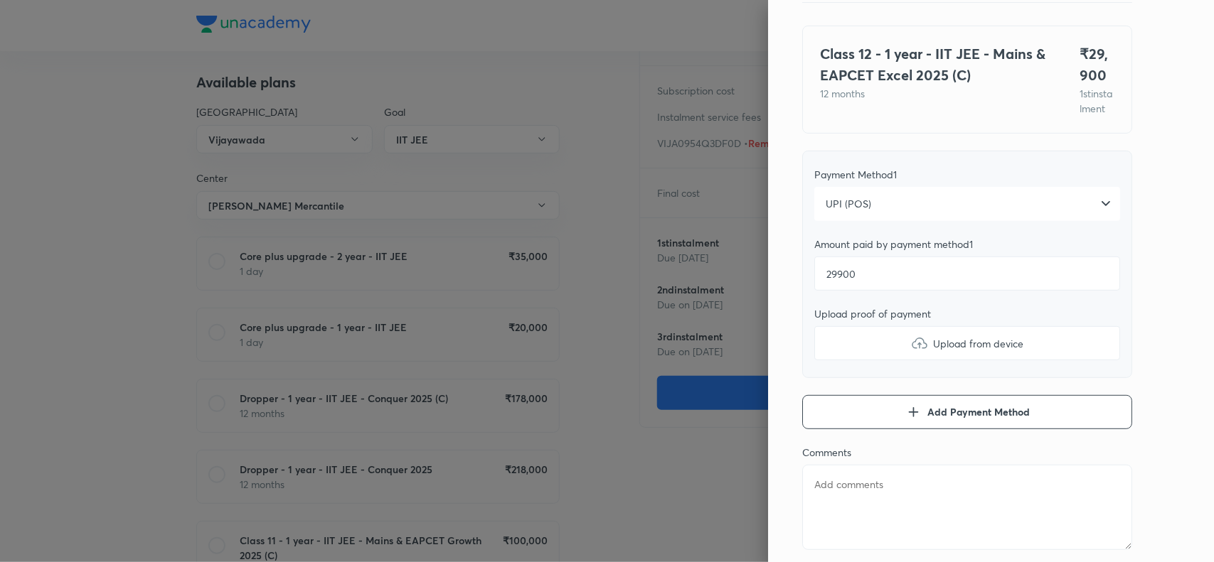
click at [0, 0] on input "Upload from device" at bounding box center [0, 0] width 0 height 0
type textarea "x"
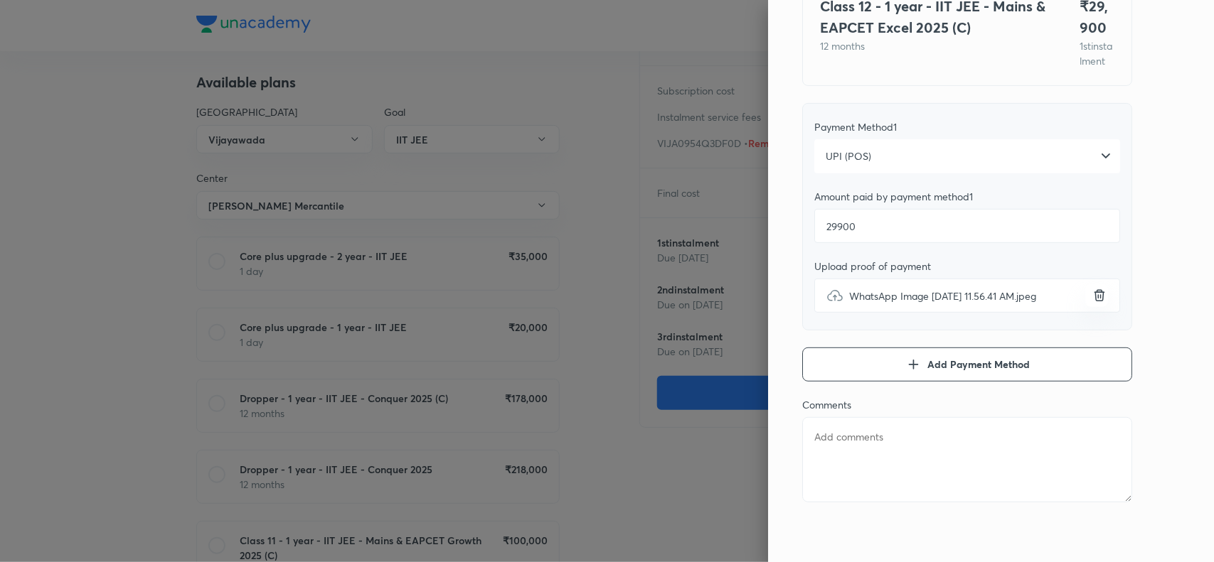
scroll to position [155, 0]
click at [833, 445] on textarea at bounding box center [967, 459] width 330 height 85
paste textarea "Akula Rishi"
type textarea "Akula Rishi"
type textarea "x"
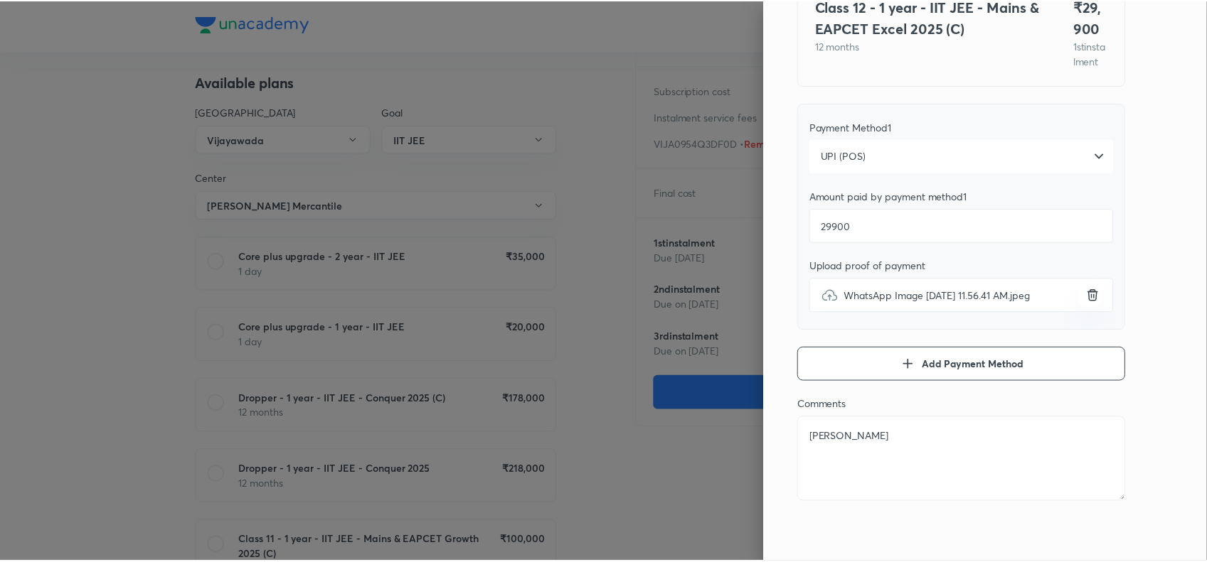
scroll to position [0, 0]
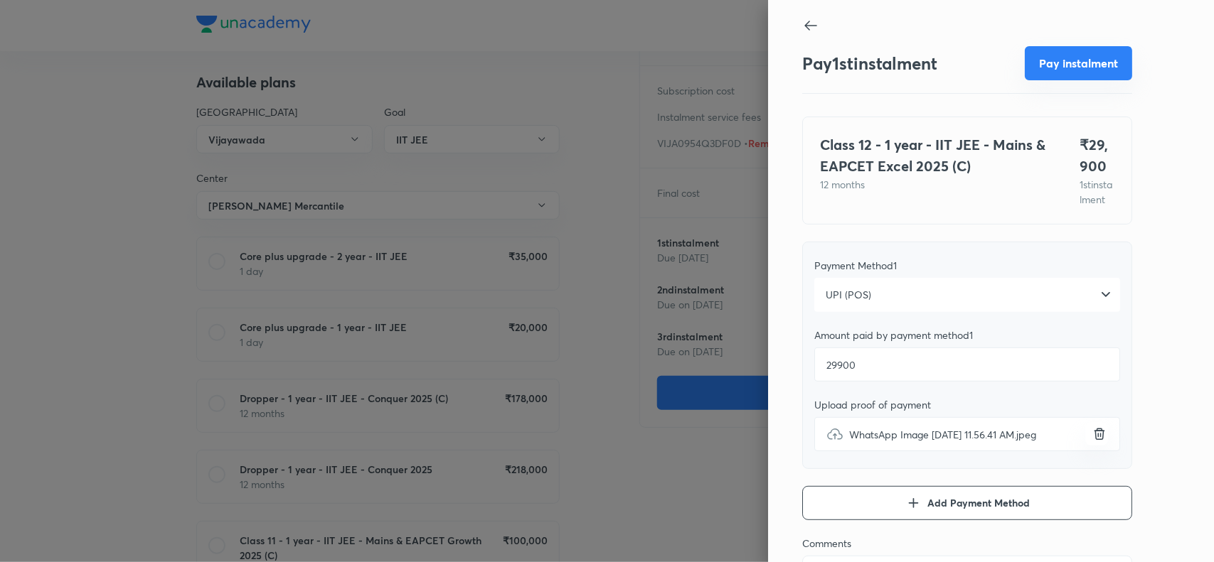
type textarea "Akula Rishi"
click at [1052, 63] on button "Pay instalment" at bounding box center [1078, 63] width 107 height 34
type textarea "x"
